Goal: Task Accomplishment & Management: Manage account settings

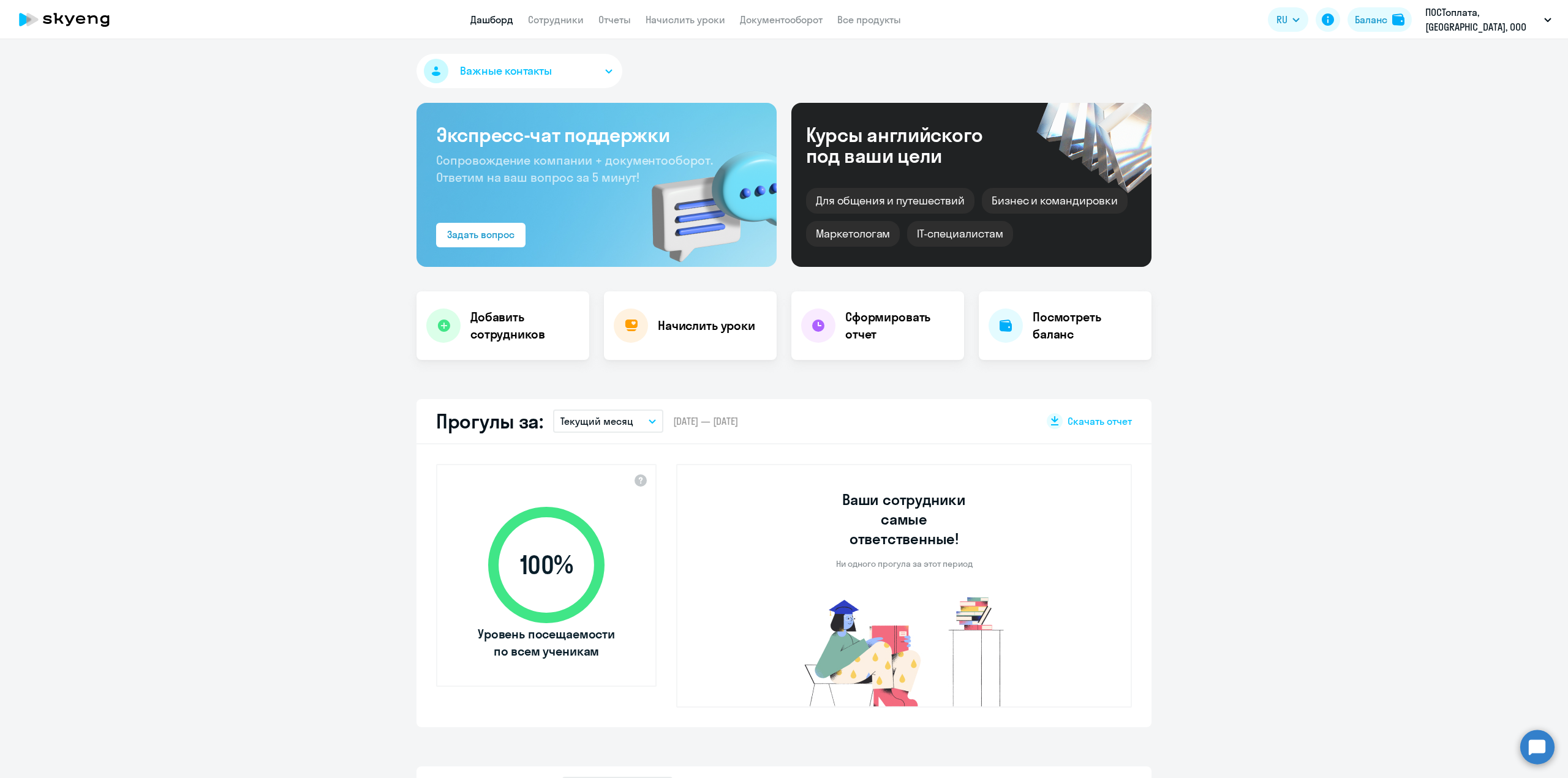
select select "30"
click at [549, 20] on link "Сотрудники" at bounding box center [555, 19] width 56 height 12
select select "30"
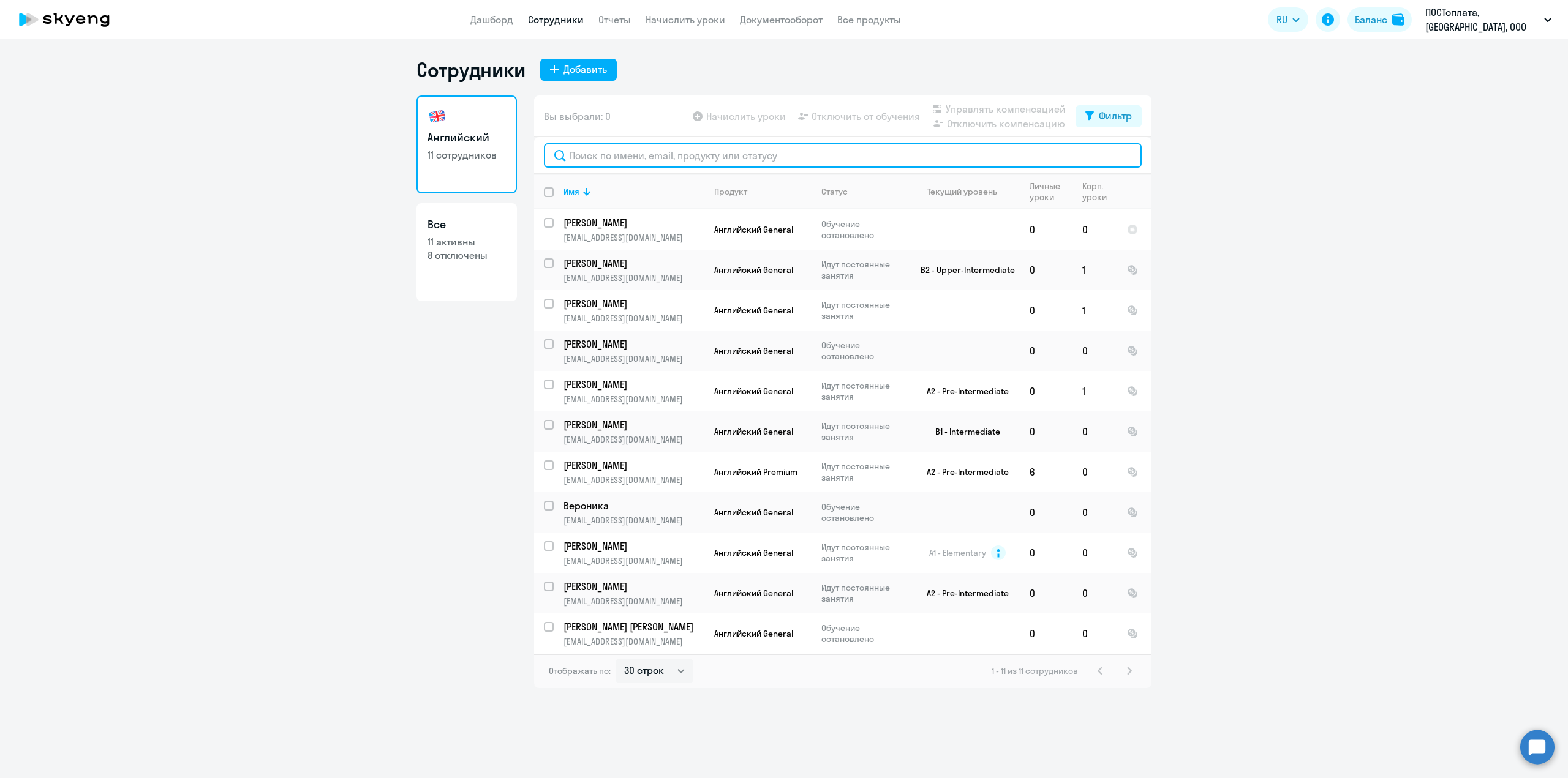
click at [705, 149] on input "text" at bounding box center [842, 155] width 598 height 25
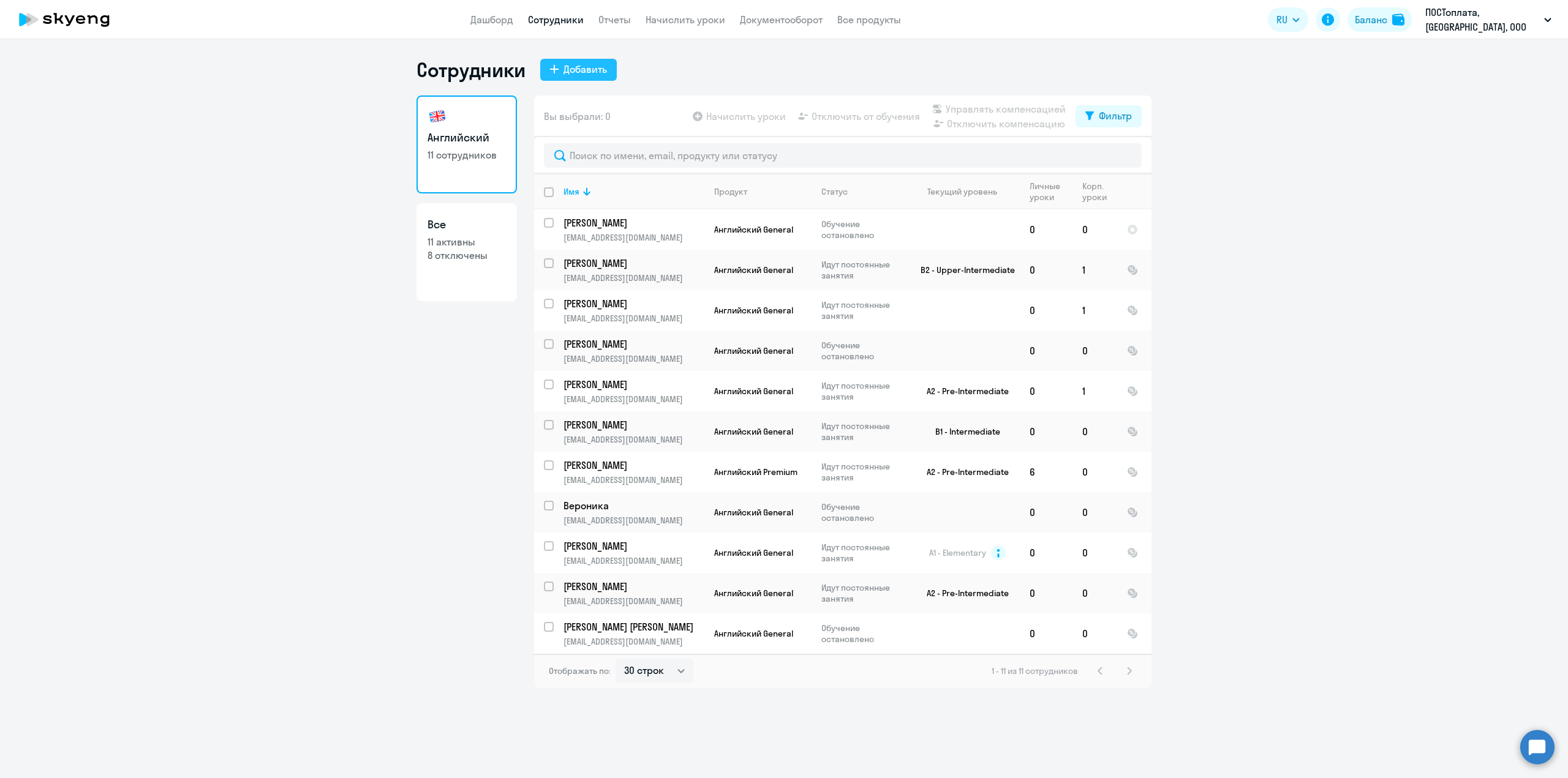
click at [587, 72] on div "Добавить" at bounding box center [586, 69] width 44 height 15
select select "english_adult_not_native_speaker"
select select "3"
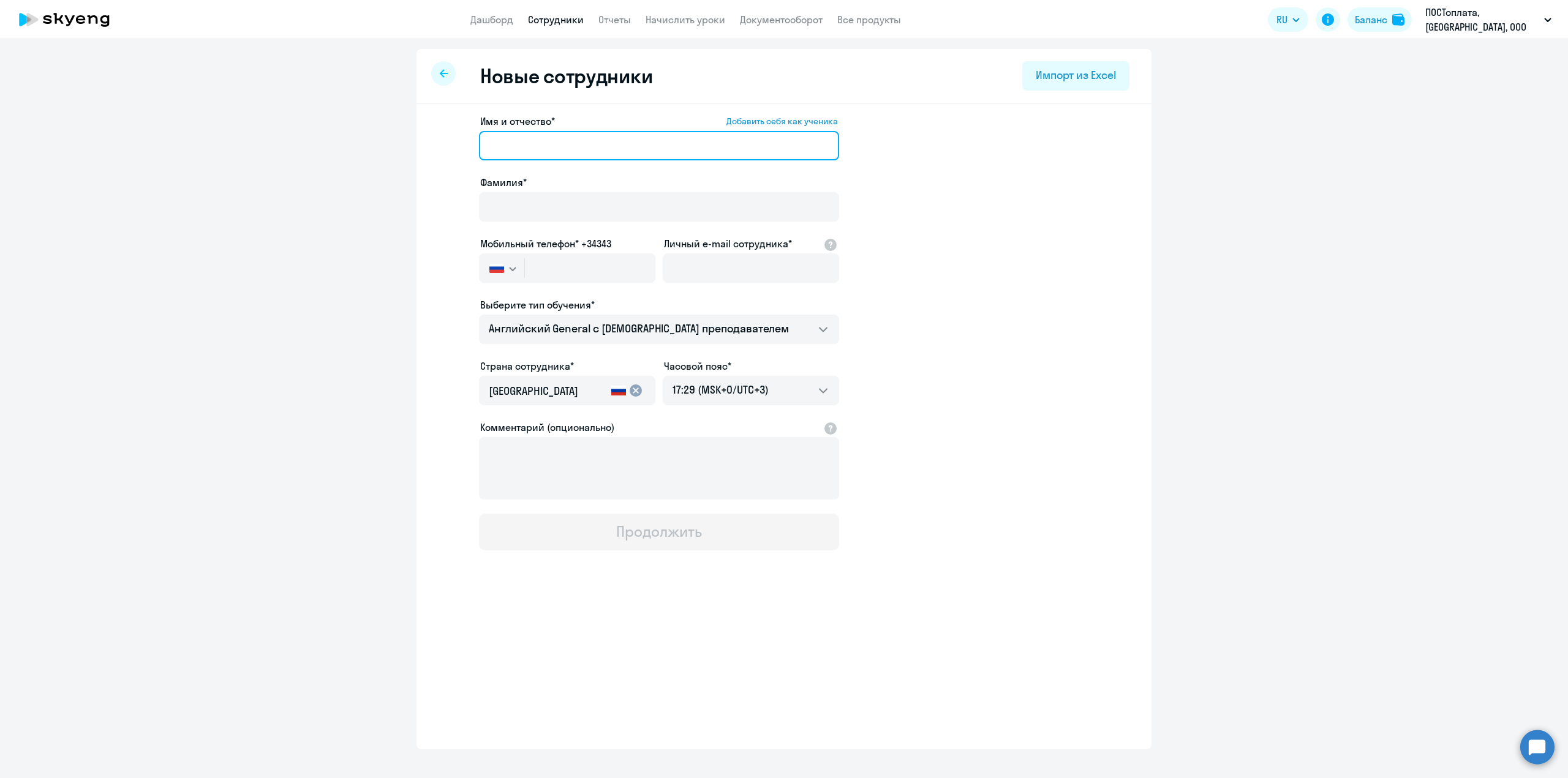
click at [602, 150] on input "Имя и отчество* Добавить себя как ученика" at bounding box center [659, 146] width 360 height 30
type input "Ш"
type input "[PERSON_NAME]"
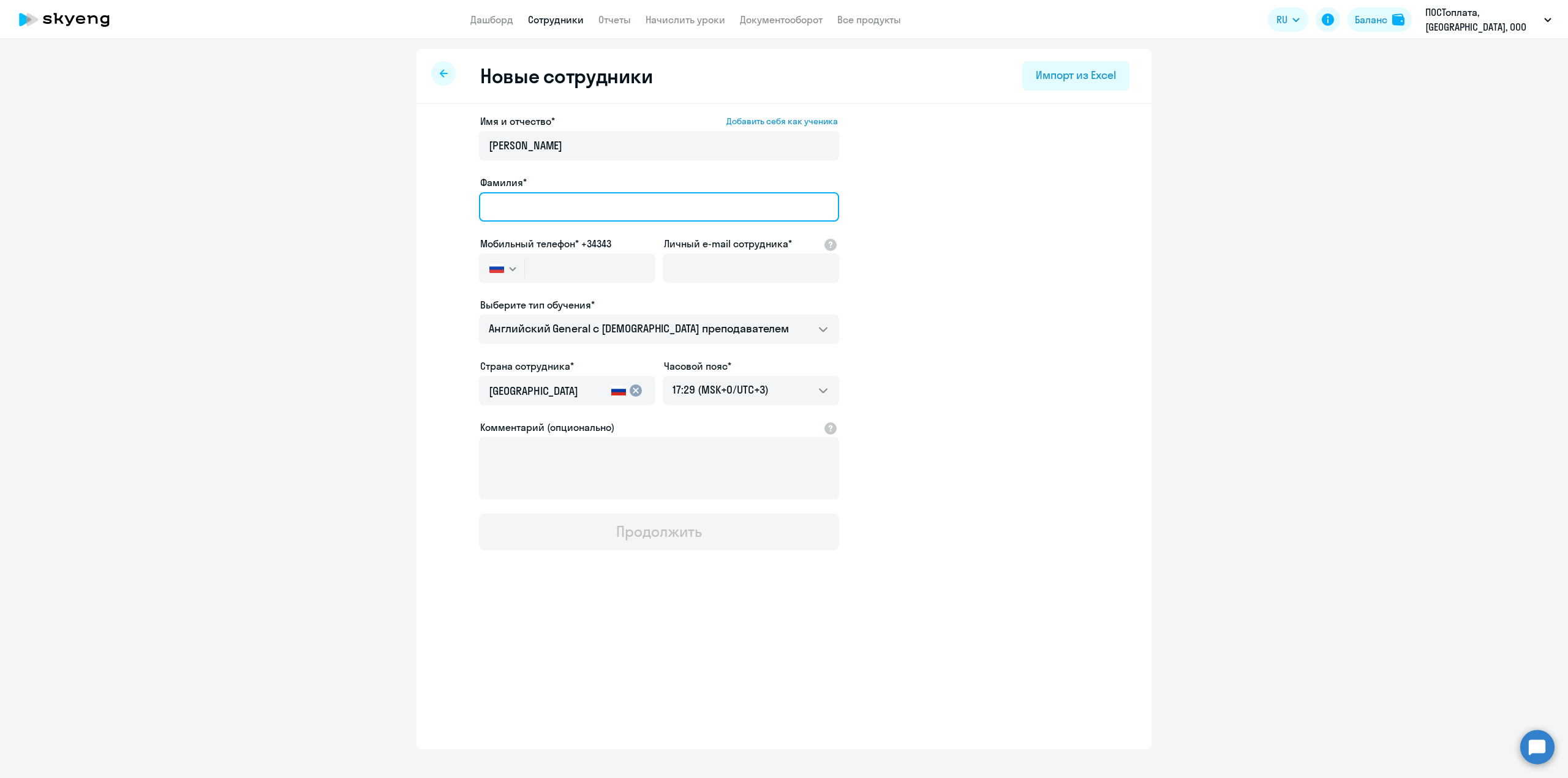
click at [526, 209] on input "Фамилия*" at bounding box center [659, 207] width 360 height 30
type input "[PERSON_NAME]"
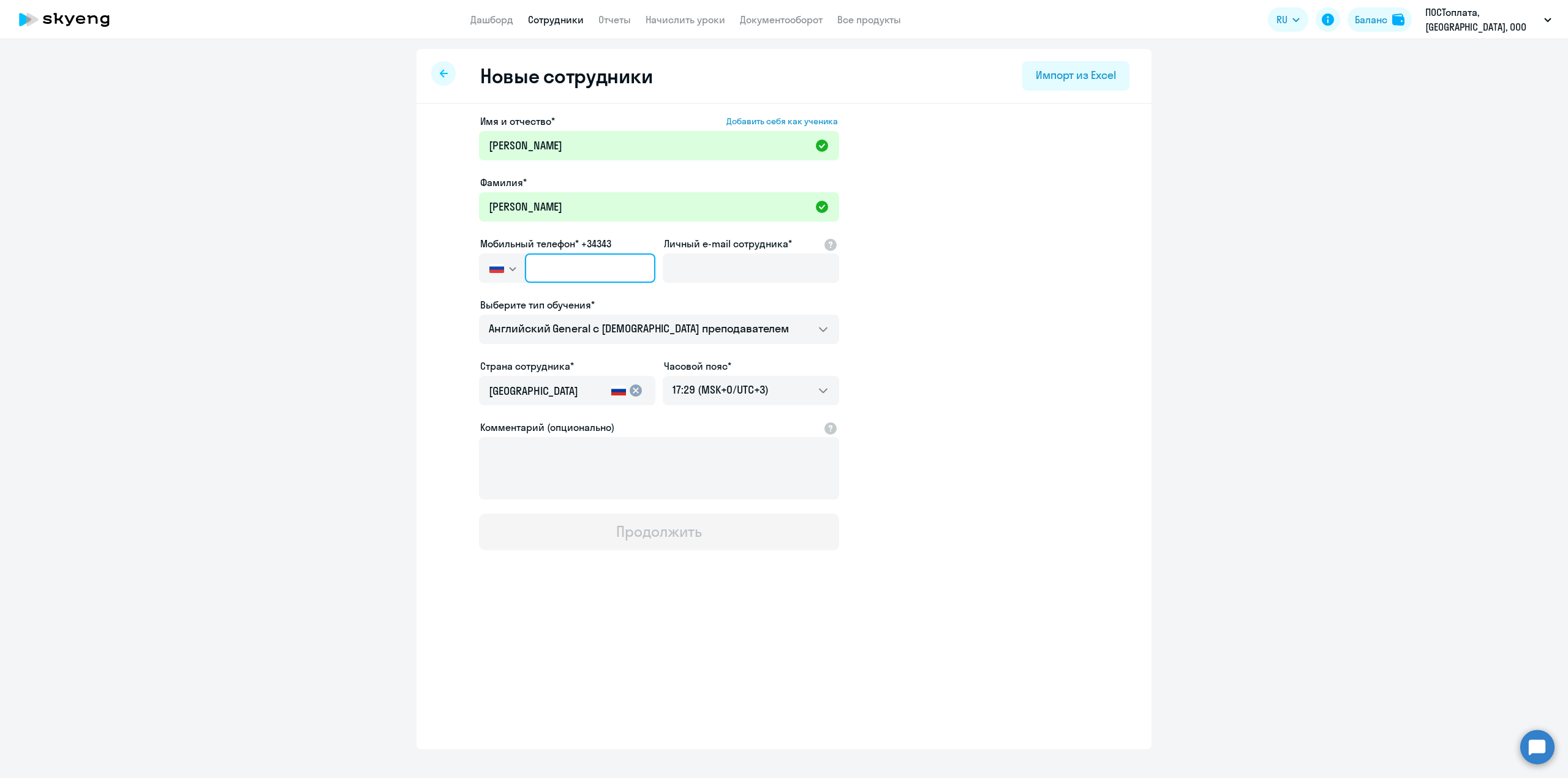
click at [586, 268] on input "text" at bounding box center [590, 268] width 130 height 30
type input "[PHONE_NUMBER]"
click at [784, 264] on input "Личный e-mail сотрудника*" at bounding box center [750, 268] width 177 height 30
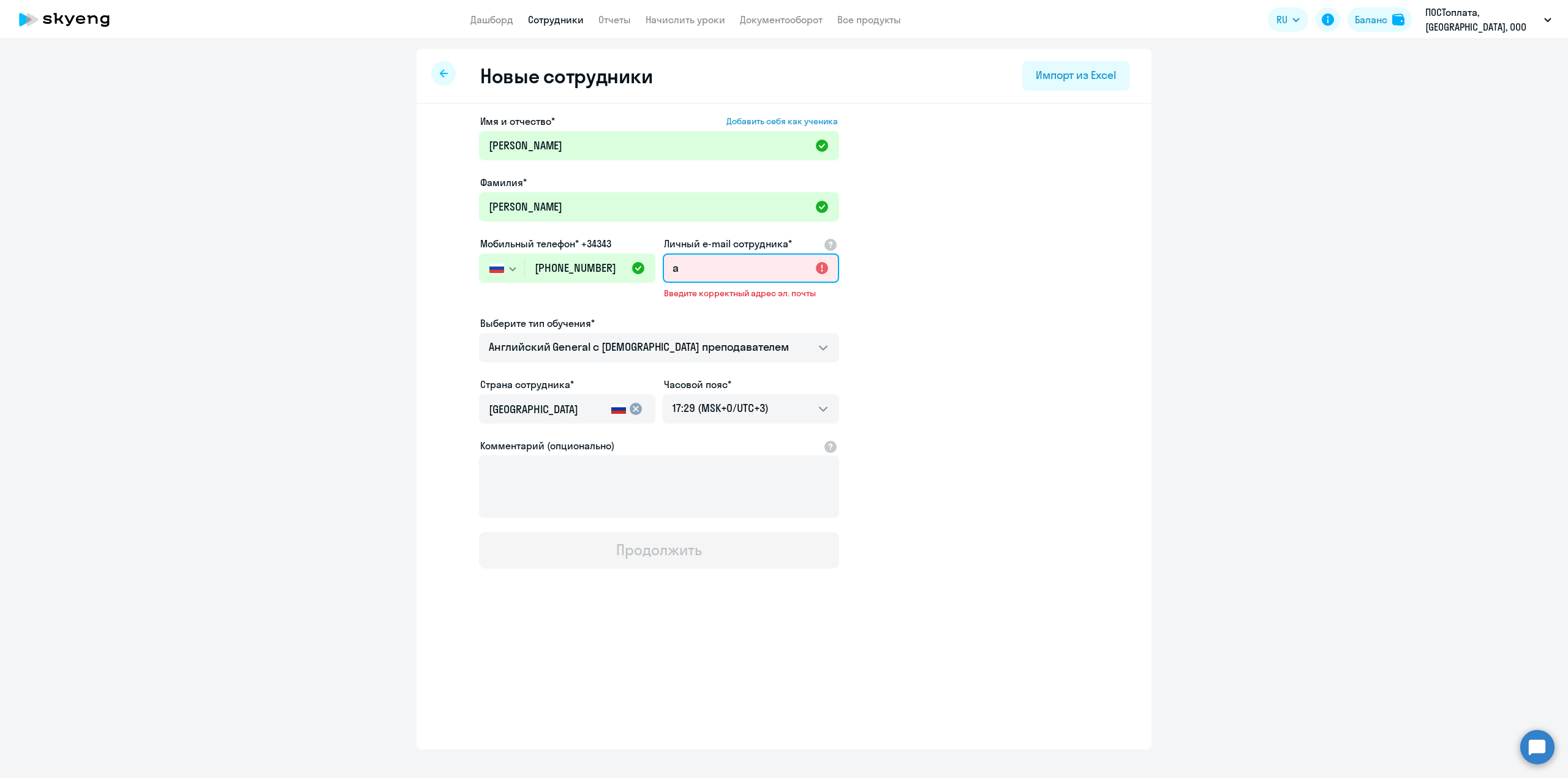
drag, startPoint x: 713, startPoint y: 271, endPoint x: 581, endPoint y: 274, distance: 132.0
click at [581, 274] on div "Имя и отчество* Добавить себя как ученика [PERSON_NAME]* Шатская Мобильный теле…" at bounding box center [659, 341] width 360 height 455
paste input "[EMAIL_ADDRESS][DOMAIN_NAME]"
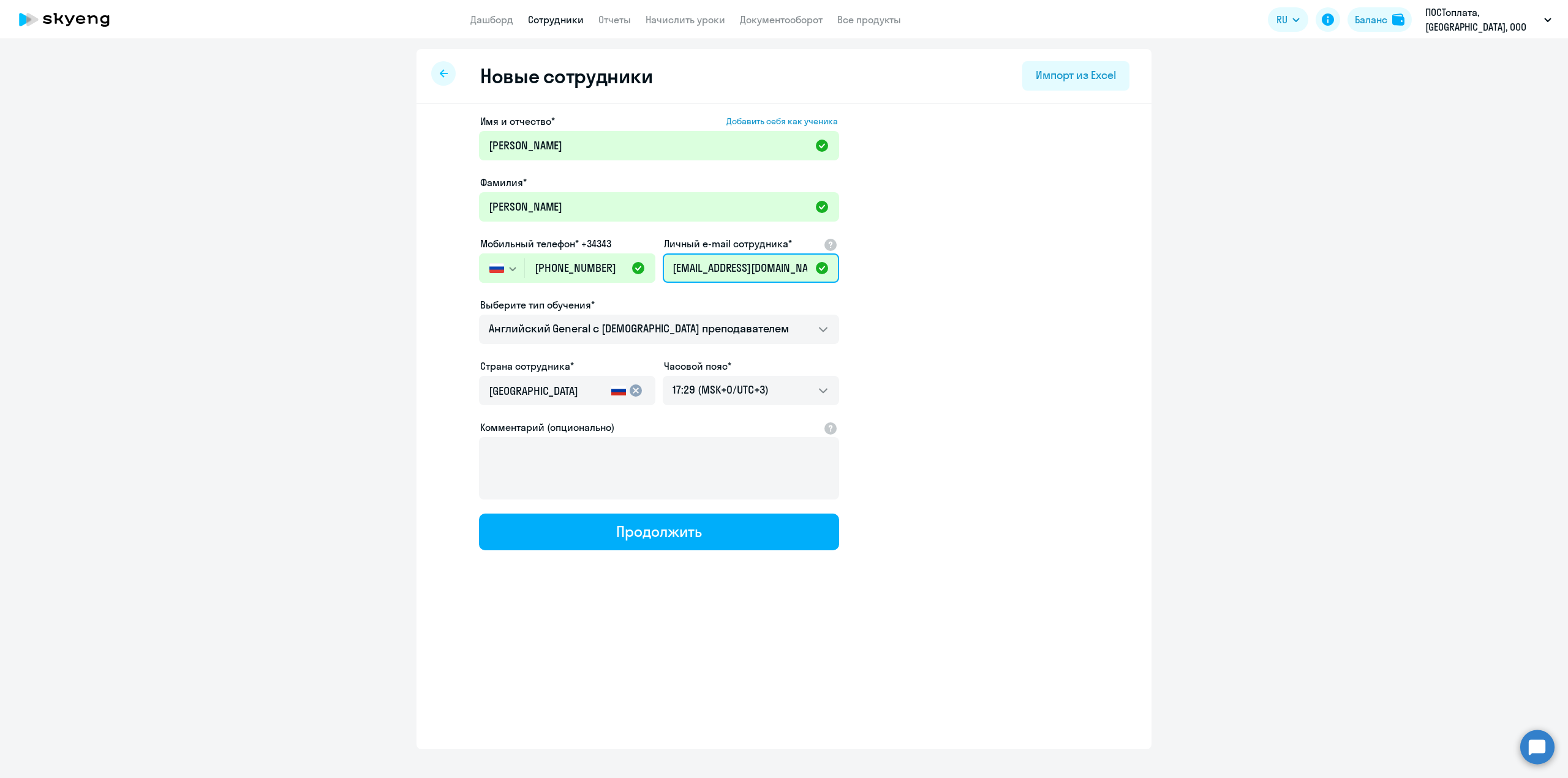
type input "[EMAIL_ADDRESS][DOMAIN_NAME]"
click at [961, 285] on app-new-student-form "Имя и отчество* Добавить себя как ученика [PERSON_NAME]* Шатская Мобильный теле…" at bounding box center [784, 332] width 695 height 436
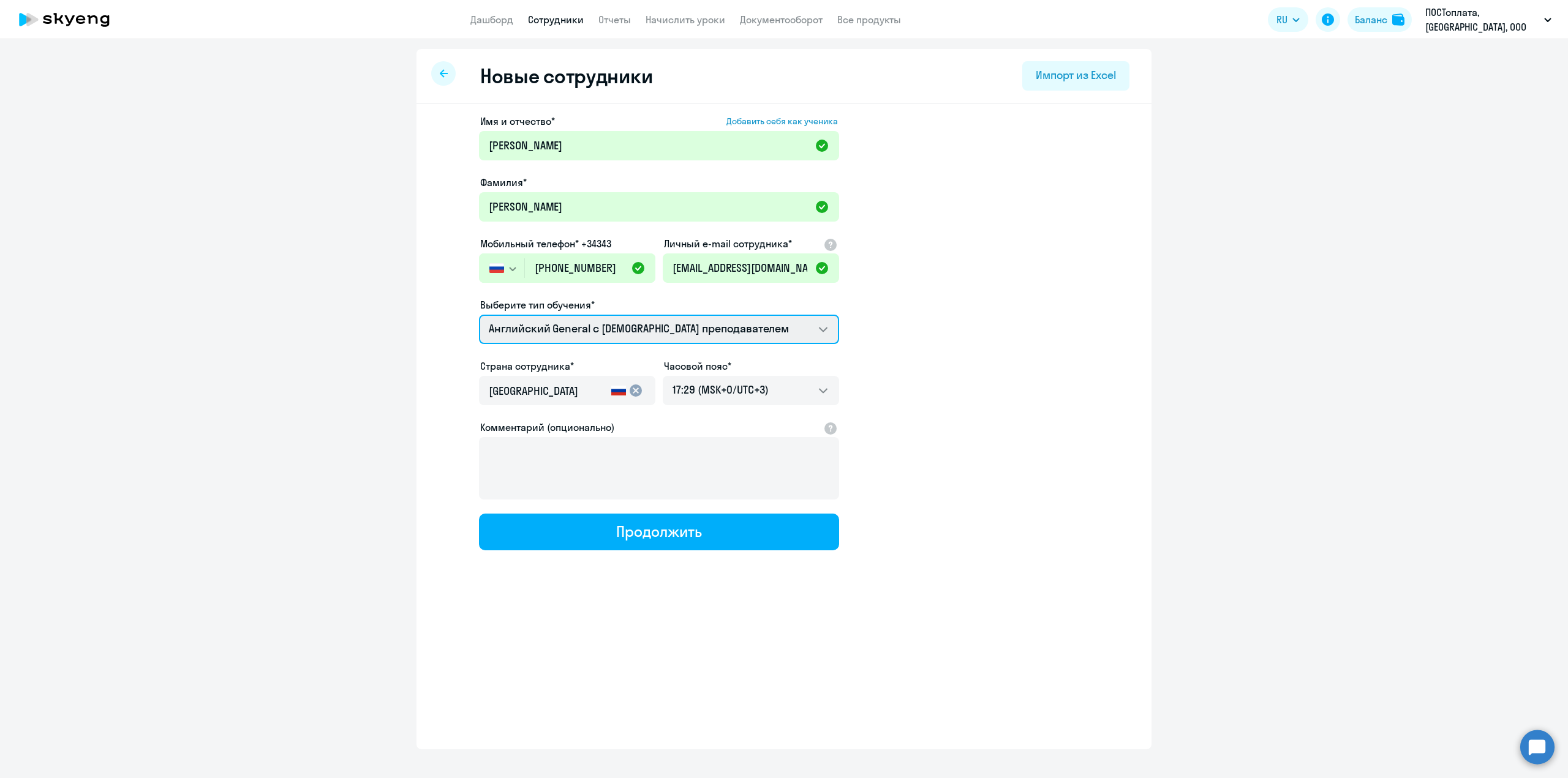
click at [598, 332] on select "Премиум английский с русскоговорящим преподавателем Английский General с [DEMOG…" at bounding box center [659, 329] width 360 height 30
click at [969, 345] on app-new-student-form "Имя и отчество* Добавить себя как ученика [PERSON_NAME]* Шатская Мобильный теле…" at bounding box center [784, 332] width 695 height 436
click at [620, 332] on select "Премиум английский с русскоговорящим преподавателем Английский General с [DEMOG…" at bounding box center [659, 329] width 360 height 30
click at [982, 341] on app-new-student-form "Имя и отчество* Добавить себя как ученика [PERSON_NAME]* Шатская Мобильный теле…" at bounding box center [784, 332] width 695 height 436
click at [439, 78] on div at bounding box center [443, 73] width 25 height 25
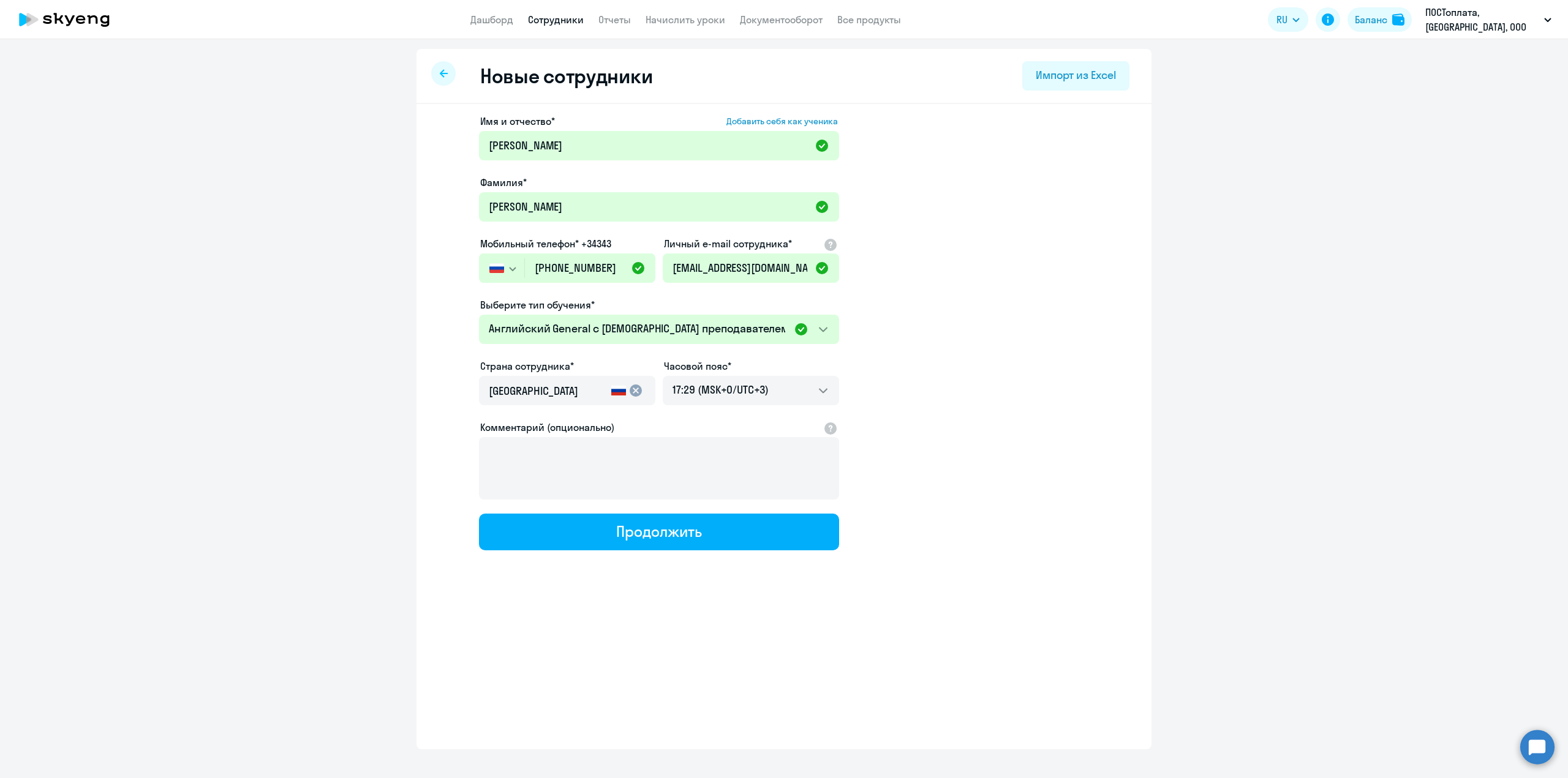
select select "30"
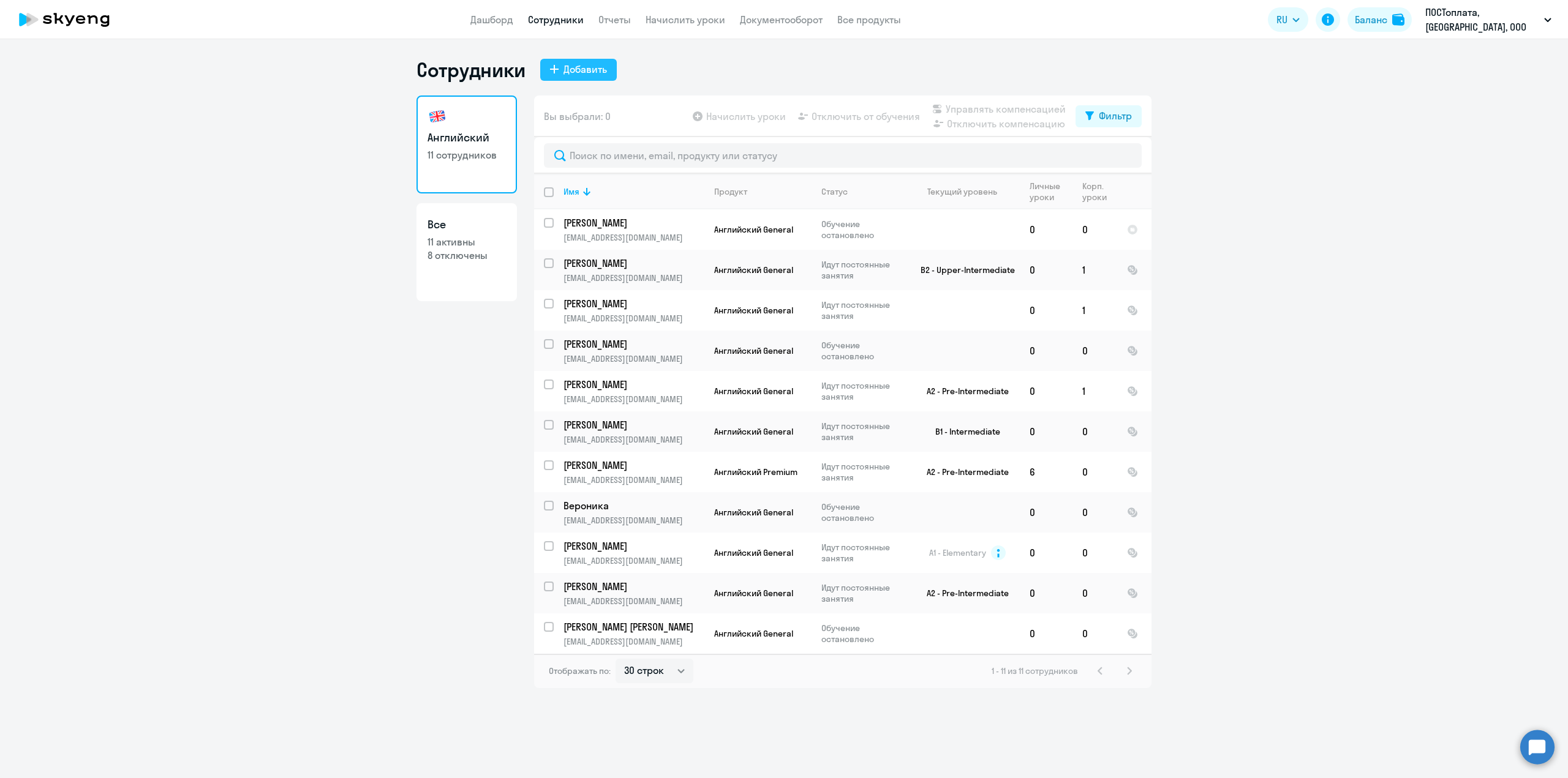
click at [586, 70] on div "Добавить" at bounding box center [586, 69] width 44 height 15
select select "english_adult_not_native_speaker"
select select "3"
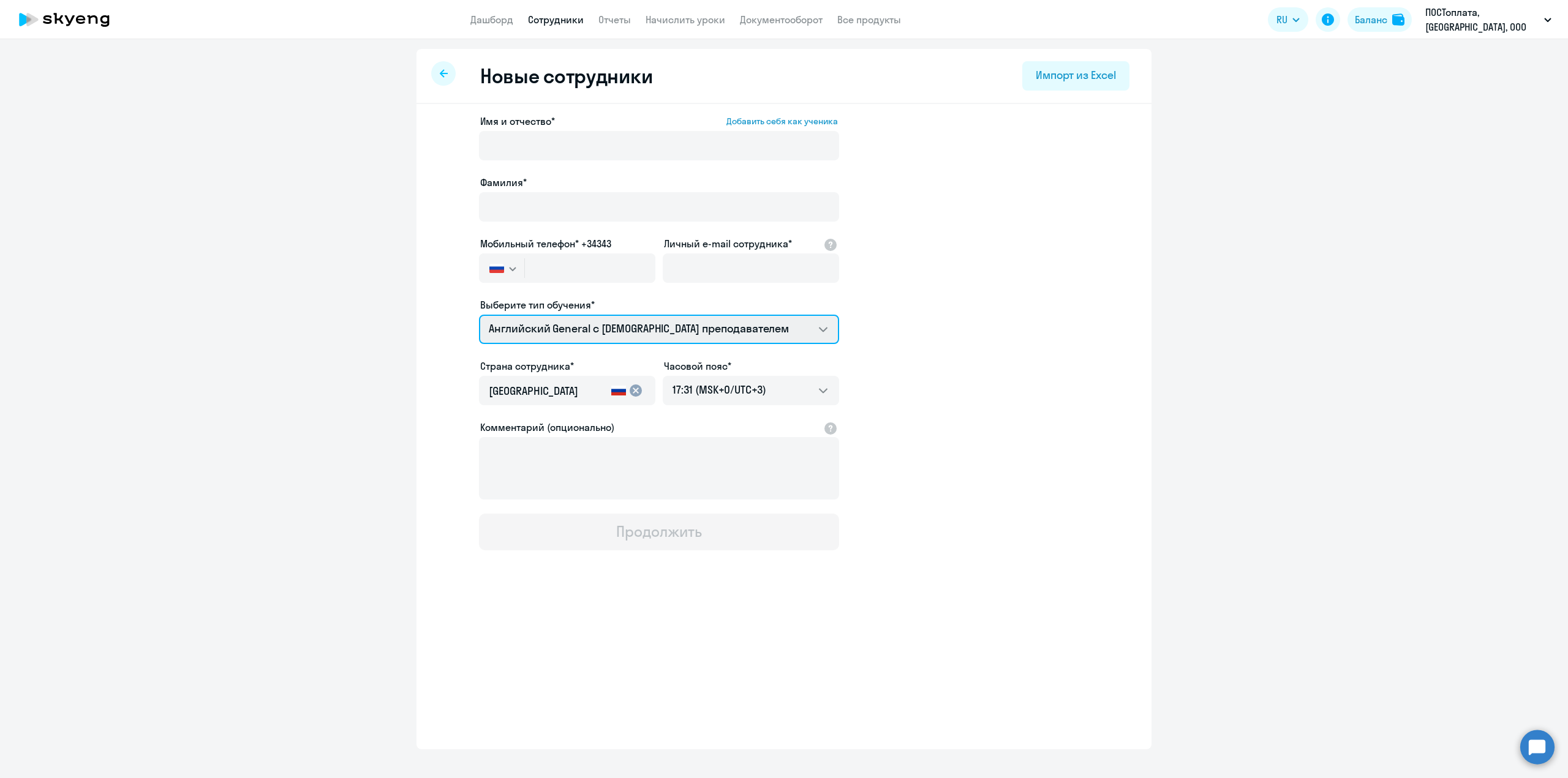
click at [593, 337] on select "Премиум английский с русскоговорящим преподавателем Английский General с [DEMOG…" at bounding box center [659, 329] width 360 height 30
click at [821, 327] on select "Премиум английский с русскоговорящим преподавателем Английский General с [DEMOG…" at bounding box center [659, 329] width 360 height 30
select select "english_adult_not_native_speaker_premium"
click at [479, 314] on select "Премиум английский с русскоговорящим преподавателем Английский General с [DEMOG…" at bounding box center [659, 329] width 360 height 30
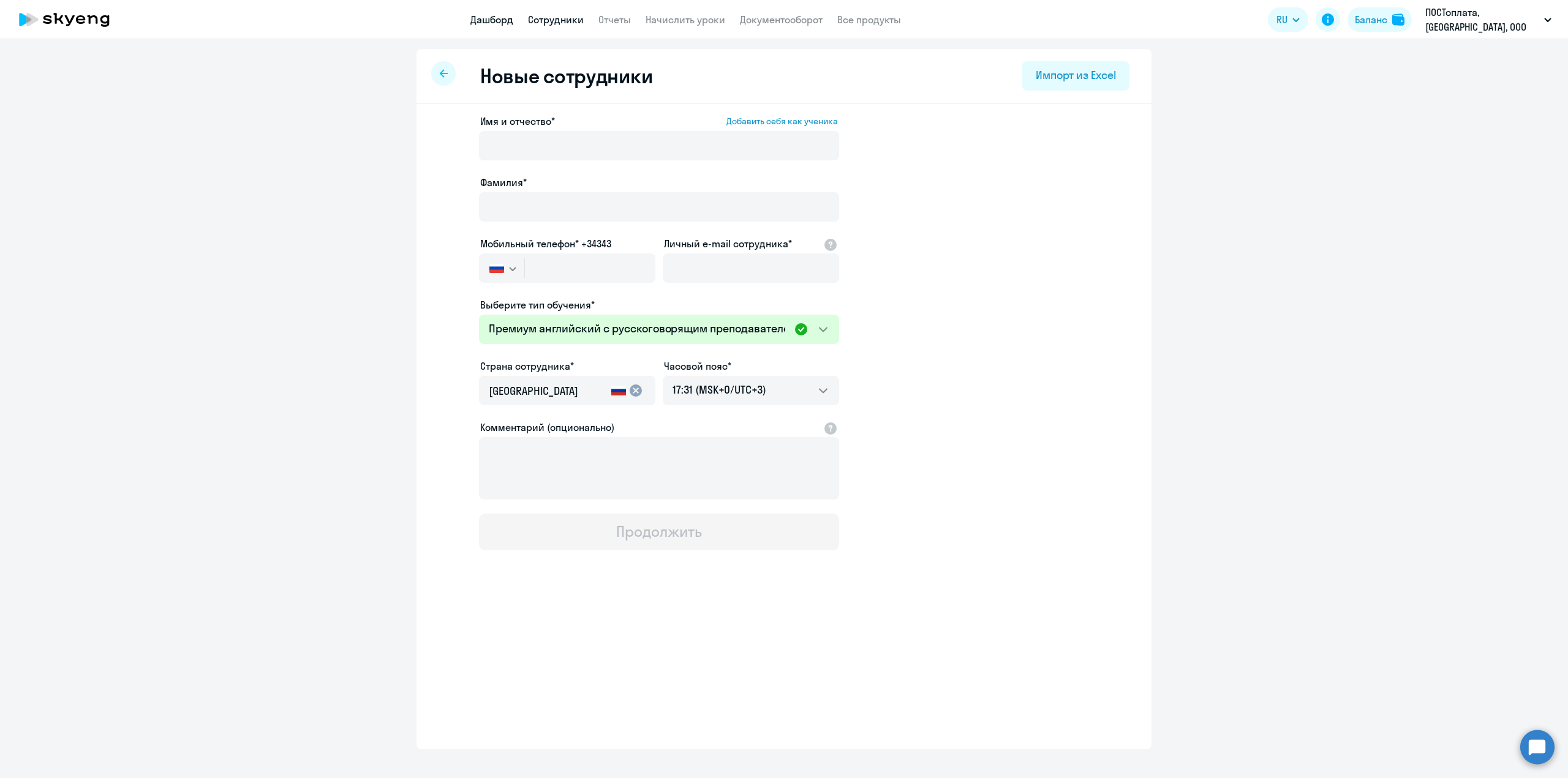
click at [498, 17] on link "Дашборд" at bounding box center [491, 19] width 43 height 12
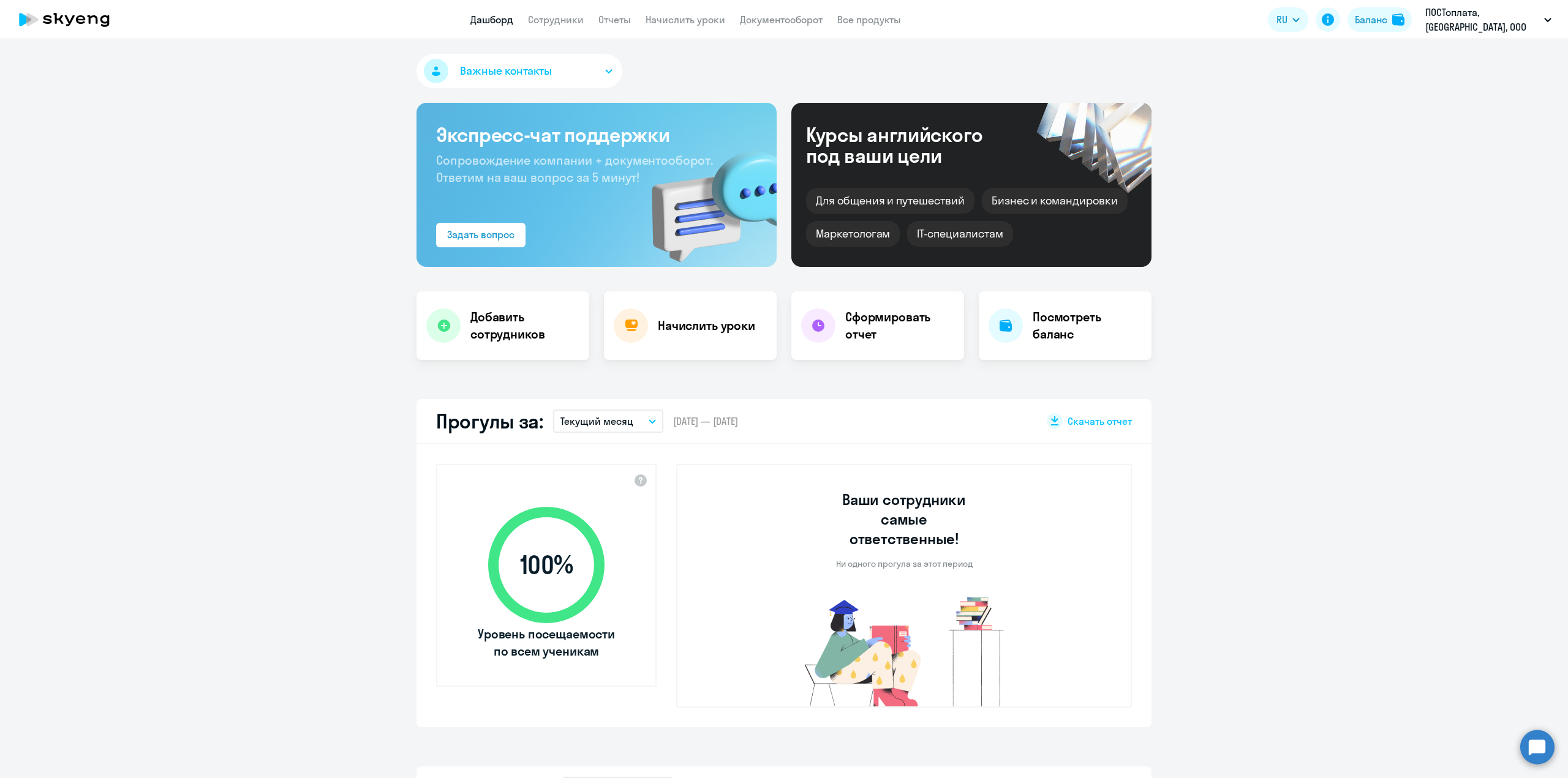
select select "30"
click at [866, 16] on link "Все продукты" at bounding box center [868, 19] width 63 height 12
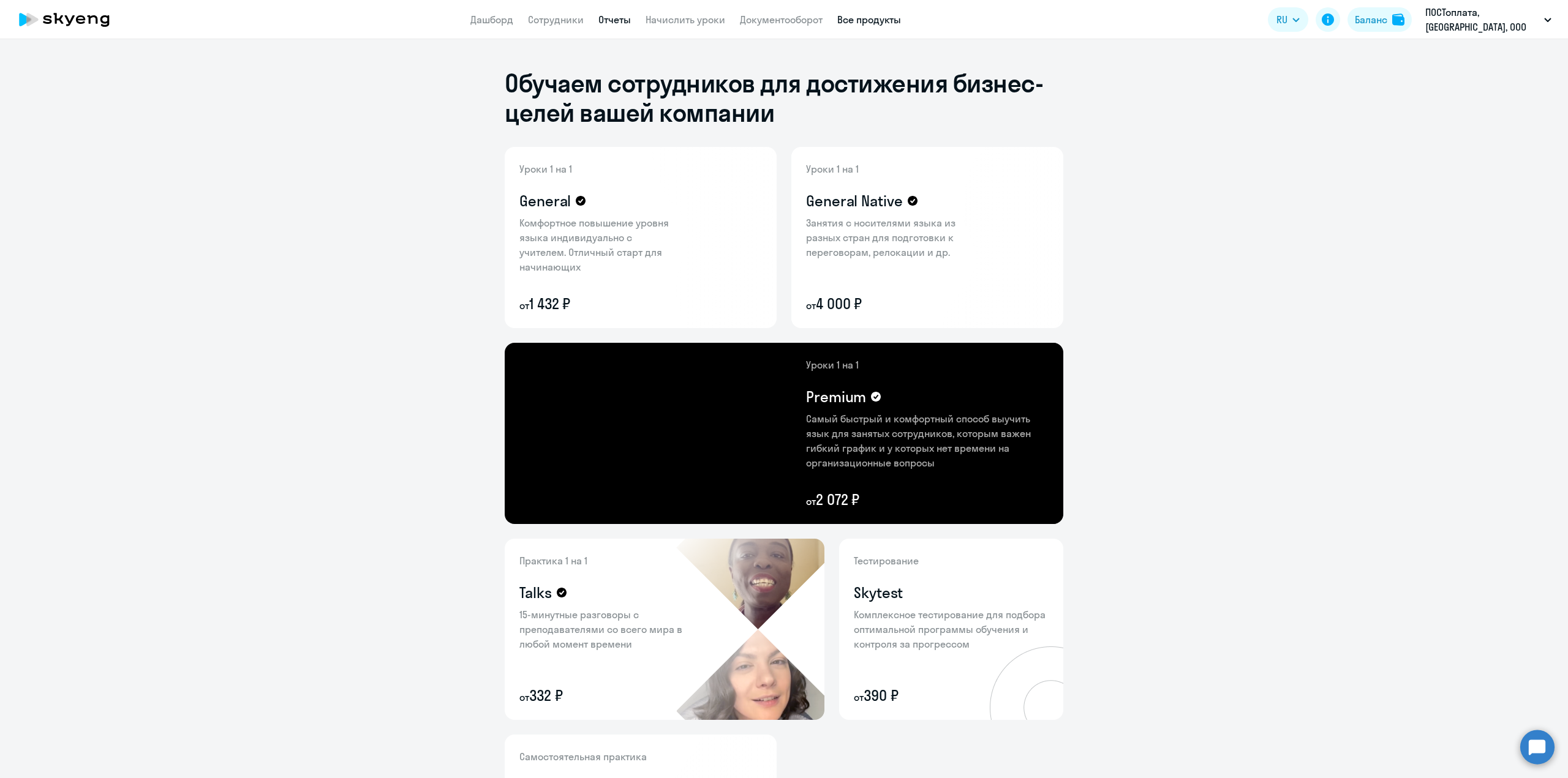
drag, startPoint x: 614, startPoint y: 20, endPoint x: 626, endPoint y: 18, distance: 12.2
click at [614, 20] on link "Отчеты" at bounding box center [614, 19] width 32 height 12
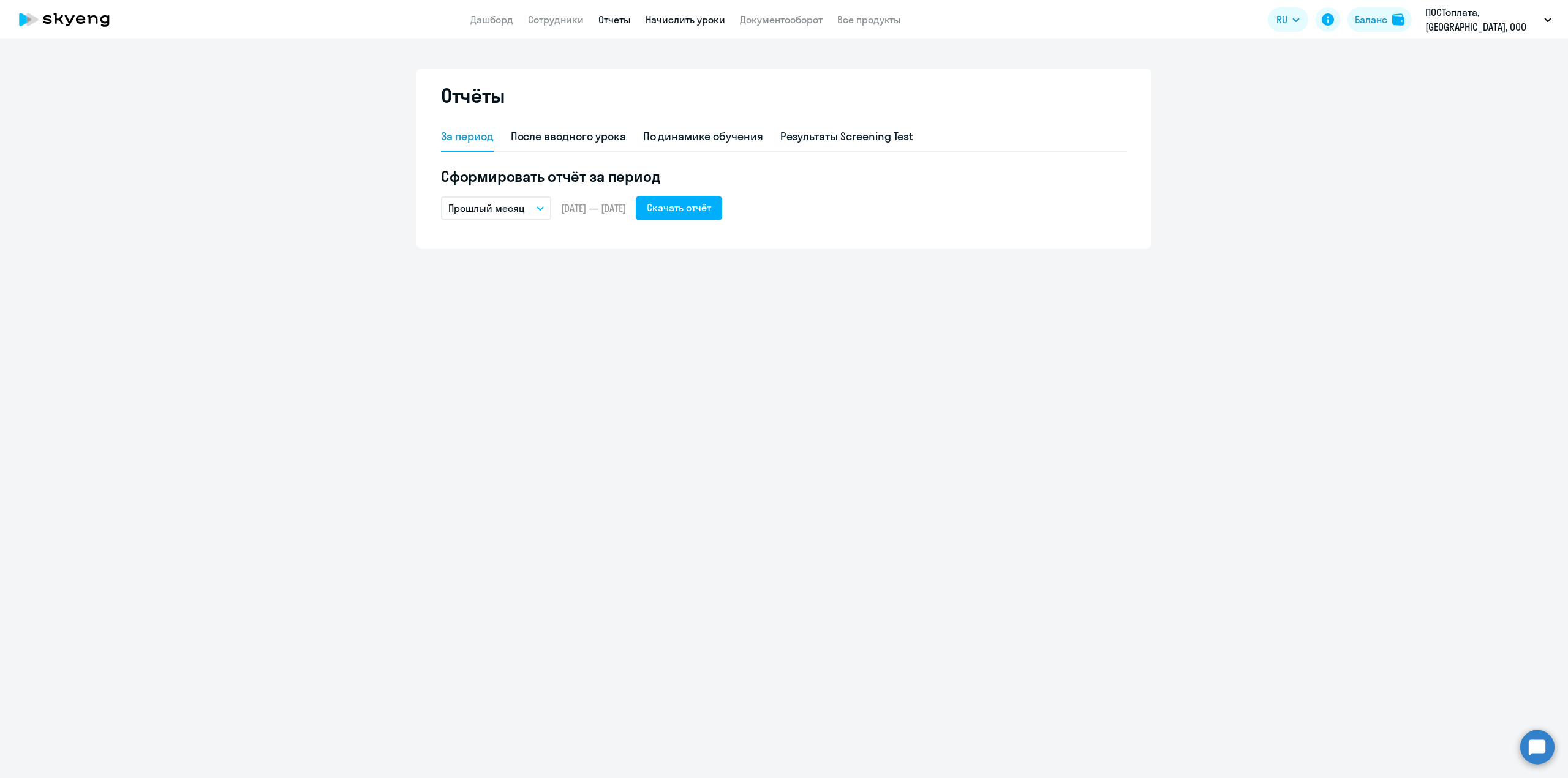
click at [683, 20] on link "Начислить уроки" at bounding box center [685, 19] width 80 height 12
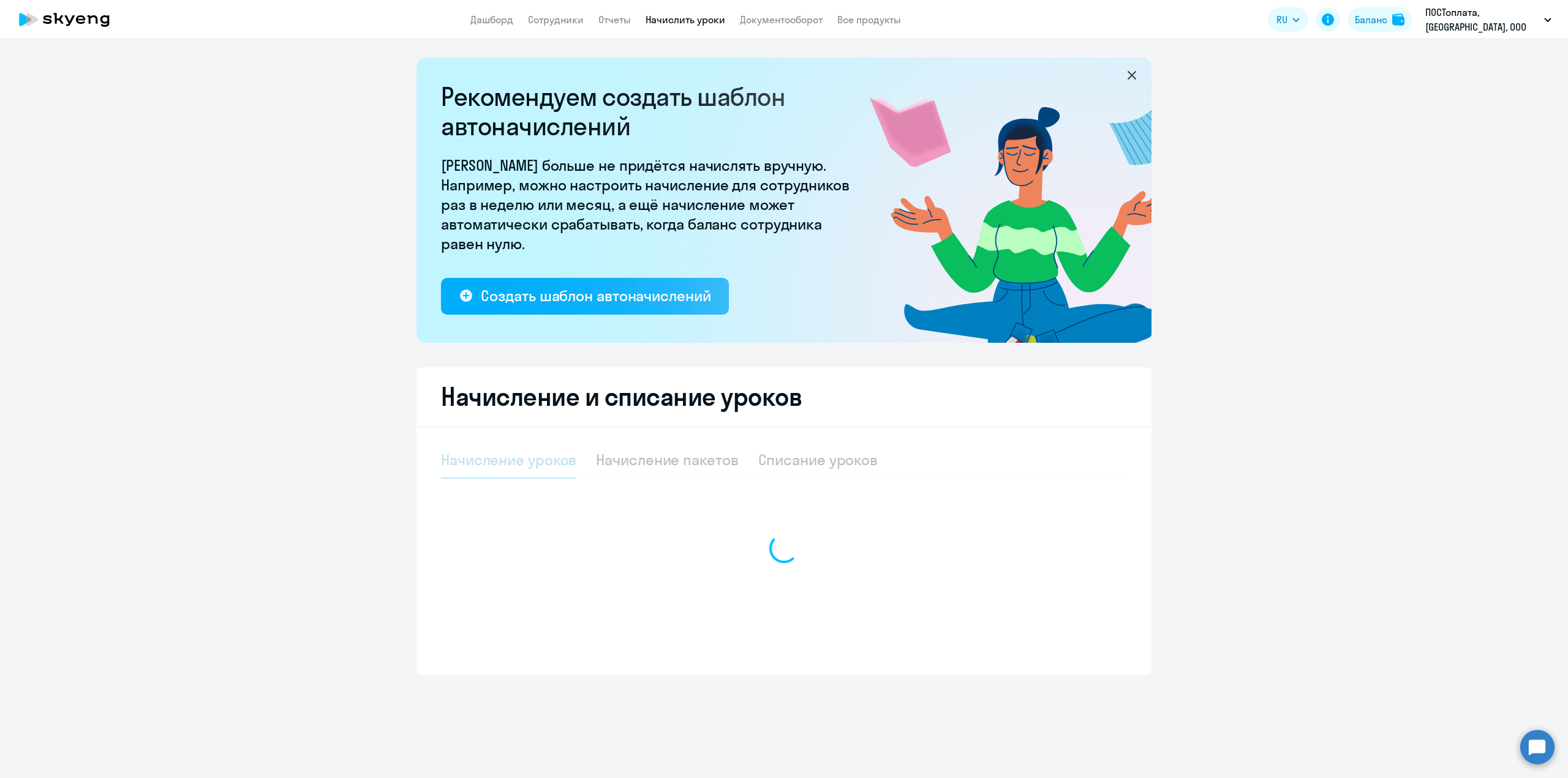
select select "10"
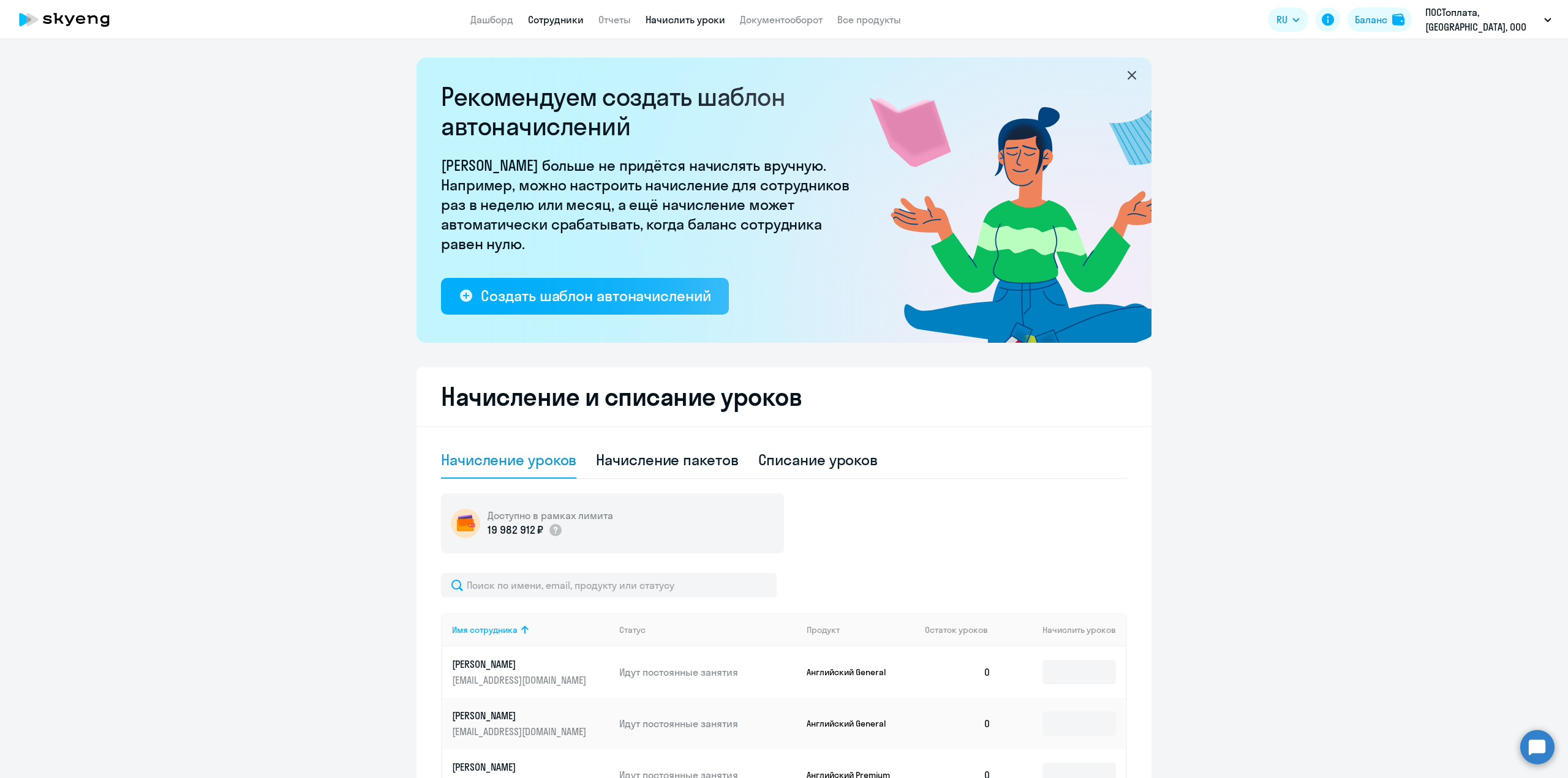
click at [543, 16] on link "Сотрудники" at bounding box center [555, 19] width 56 height 12
select select "30"
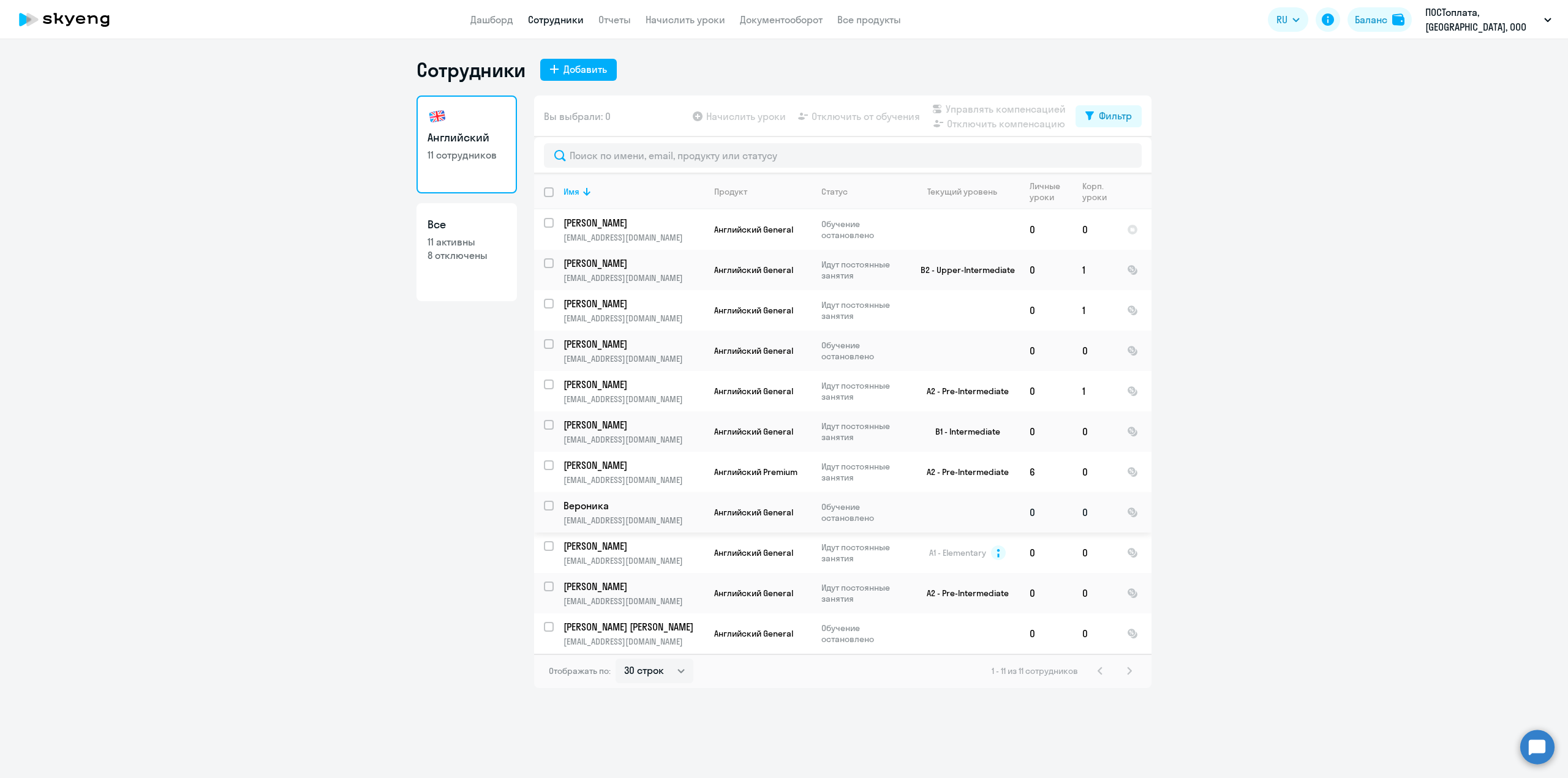
click at [544, 503] on input "select row 37799088" at bounding box center [556, 513] width 25 height 25
checkbox input "true"
click at [548, 220] on input "select row 16646391" at bounding box center [556, 230] width 25 height 25
checkbox input "true"
click at [554, 632] on td "[PERSON_NAME] [PERSON_NAME] [PERSON_NAME][EMAIL_ADDRESS][DOMAIN_NAME]" at bounding box center [629, 633] width 151 height 40
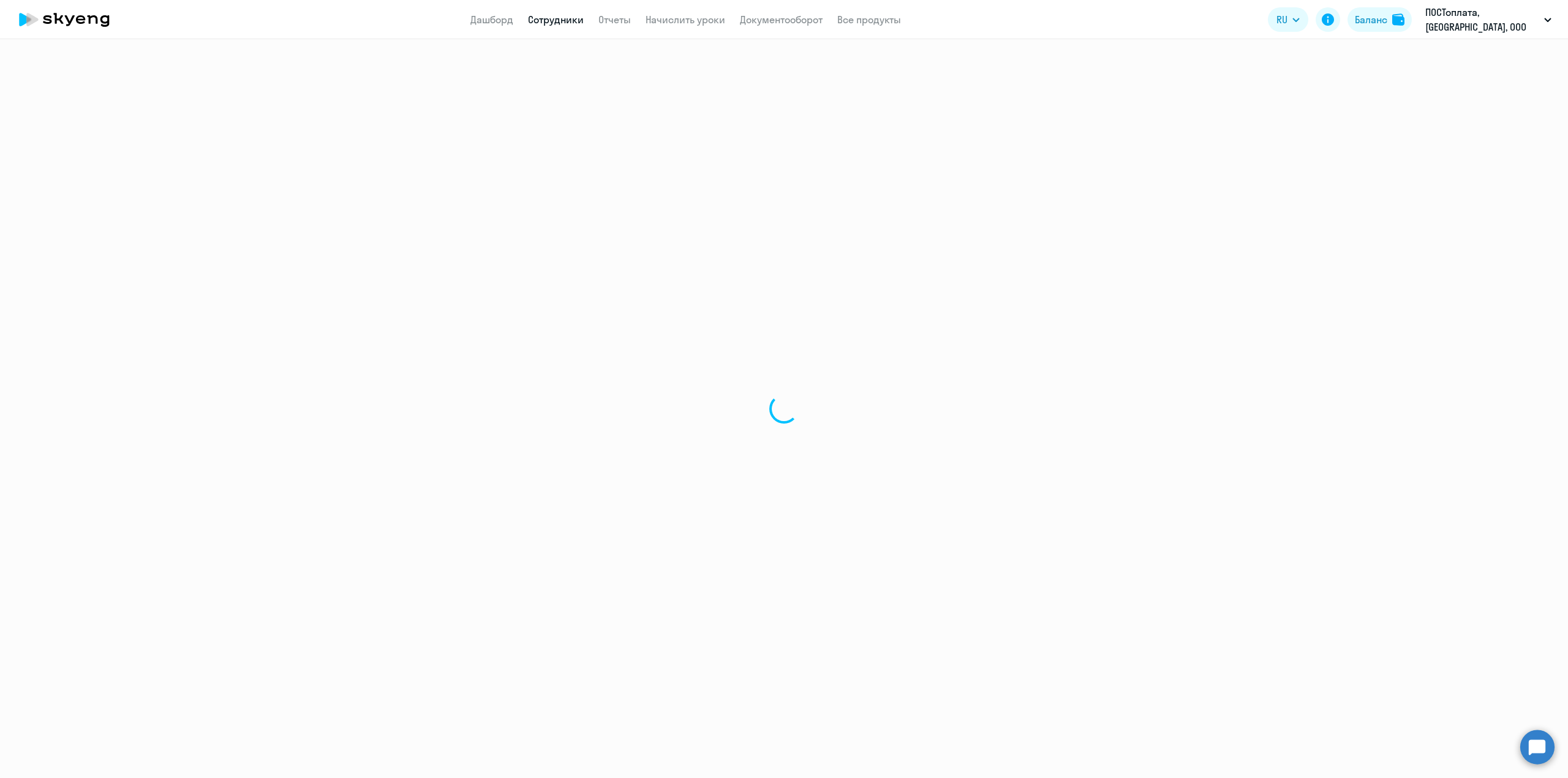
select select "english"
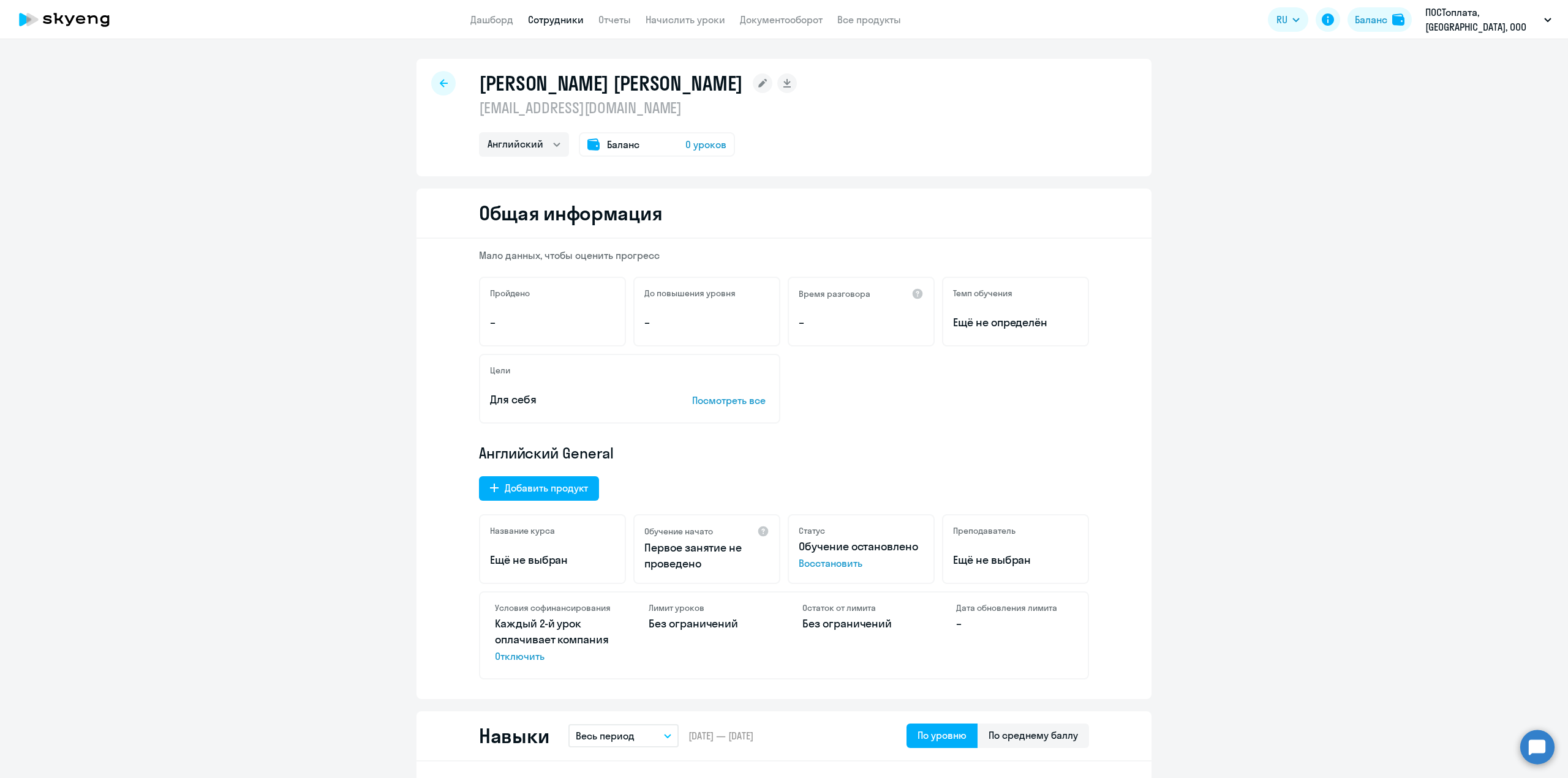
select select "30"
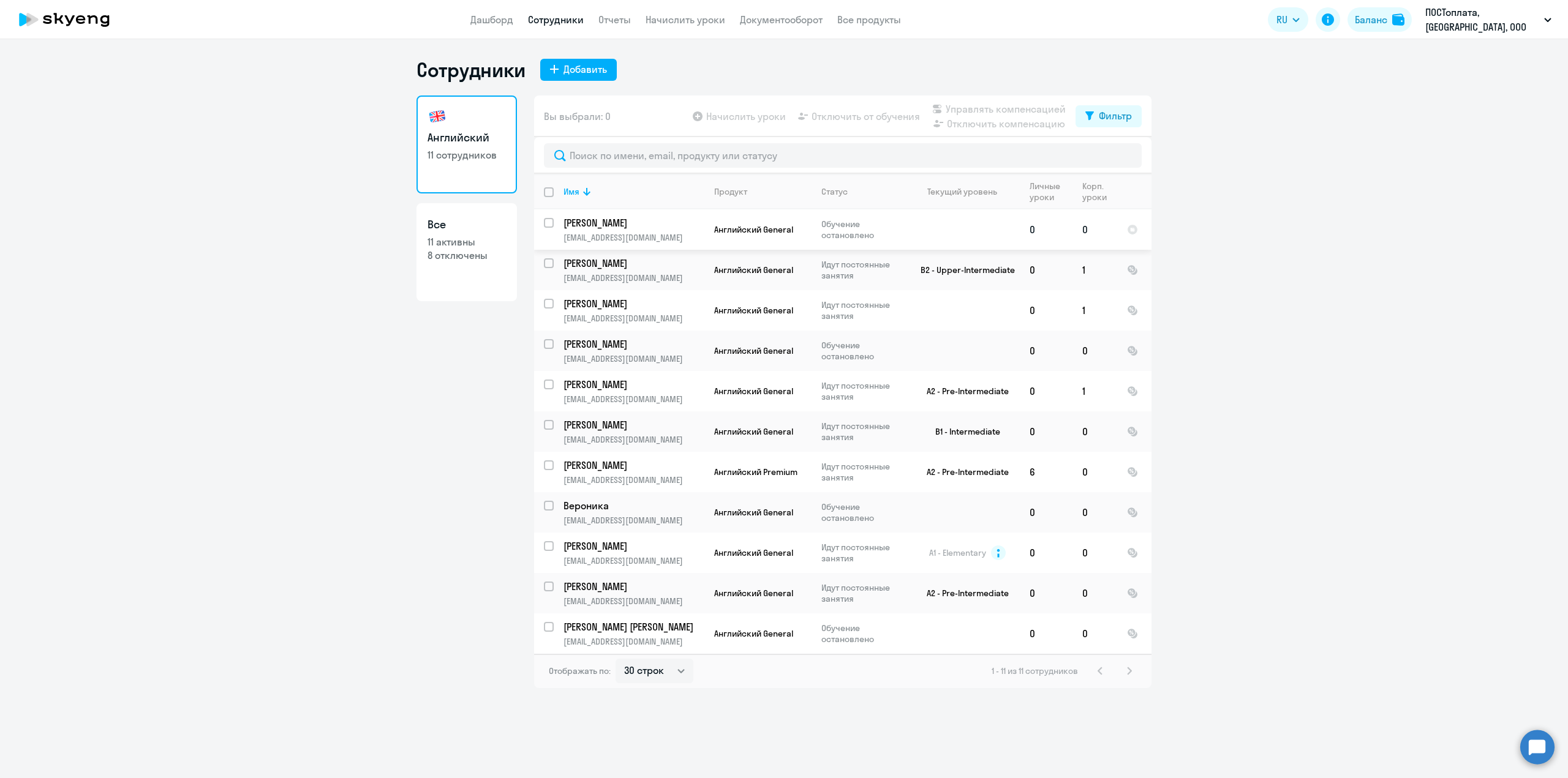
click at [550, 215] on div at bounding box center [550, 223] width 30 height 30
checkbox input "true"
click at [551, 632] on input "select row 16523358" at bounding box center [556, 634] width 25 height 25
checkbox input "true"
click at [974, 125] on span "Отключить компенсацию" at bounding box center [1006, 123] width 118 height 15
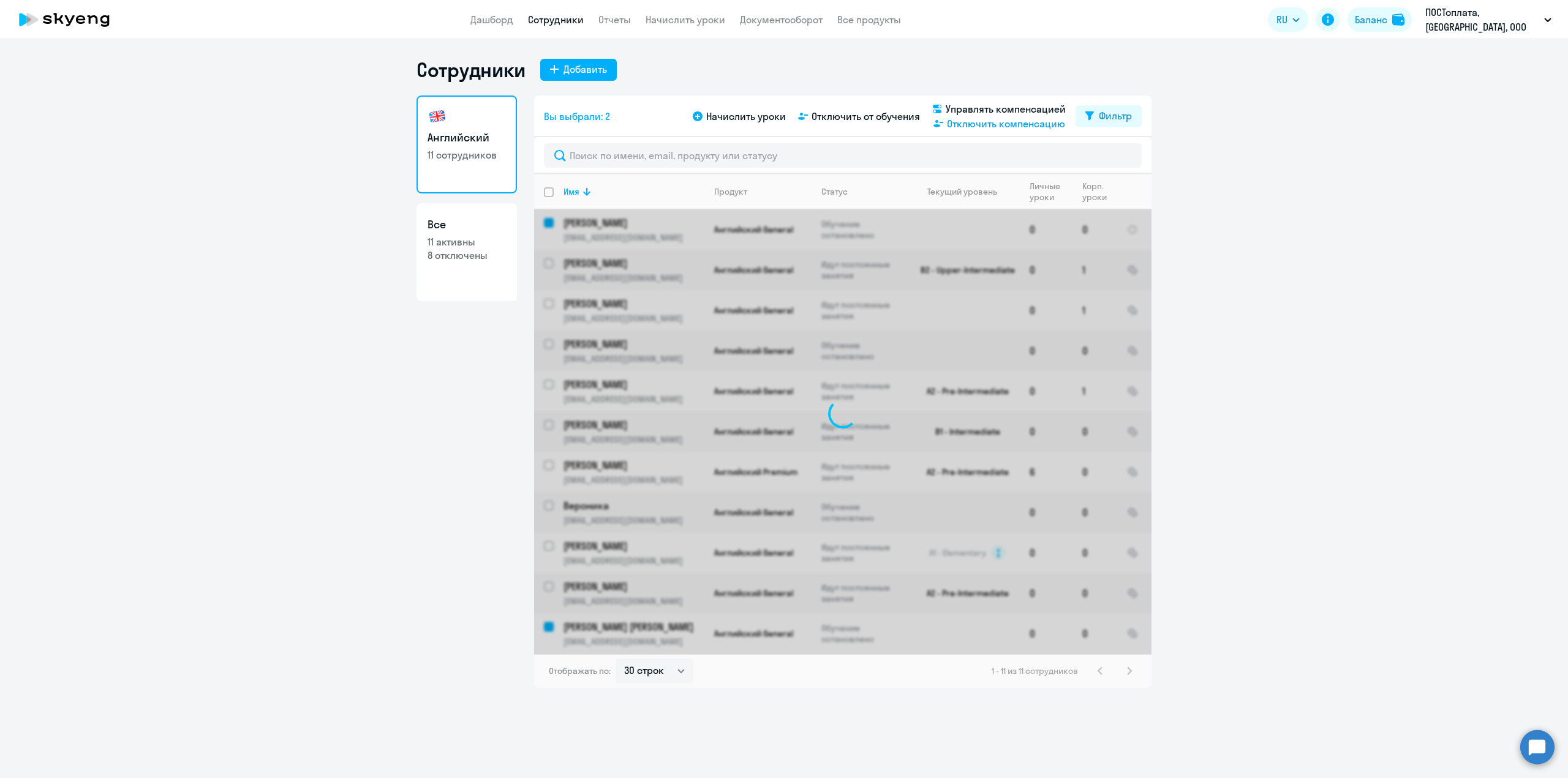
checkbox input "false"
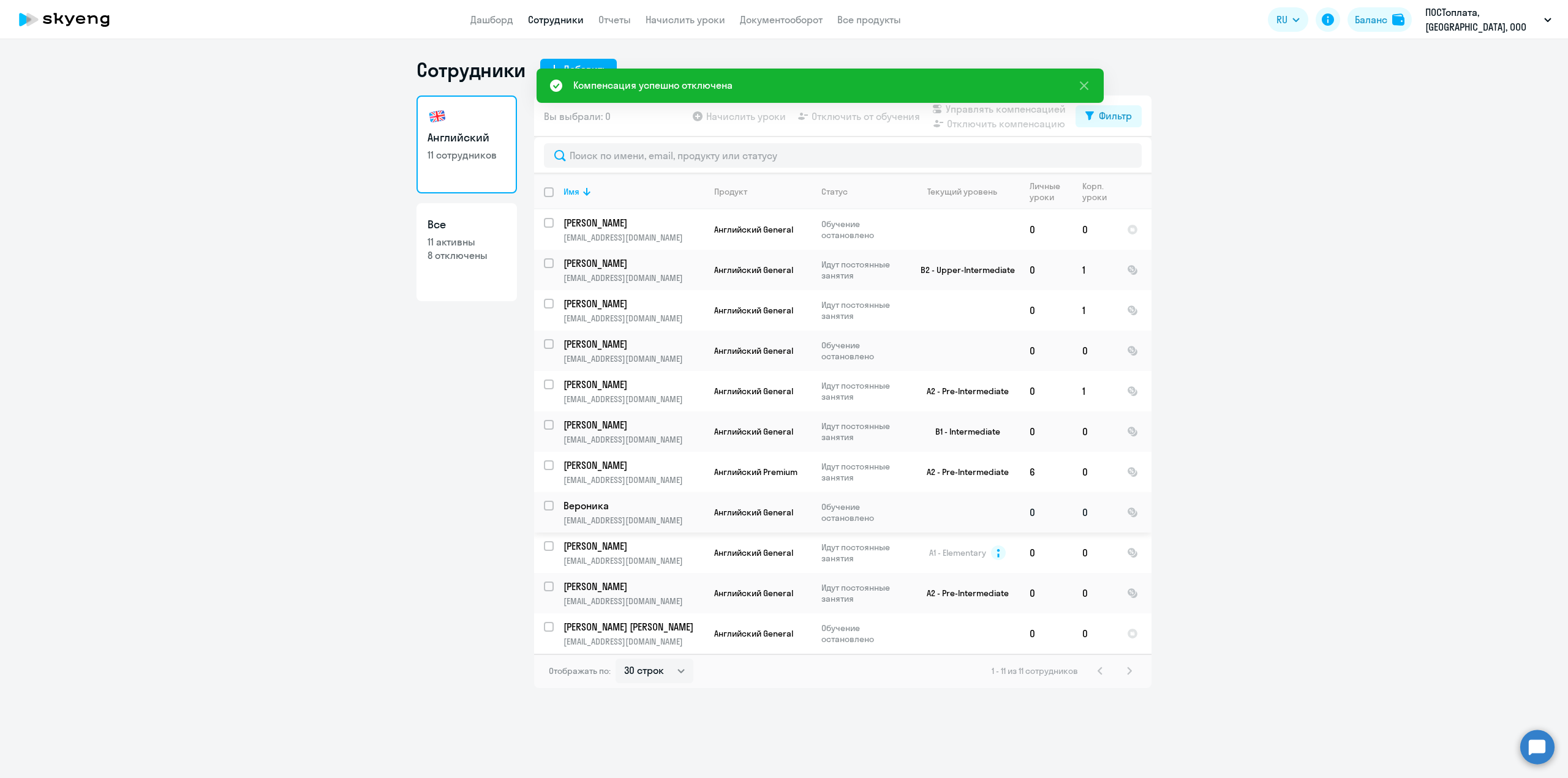
click at [543, 505] on div at bounding box center [550, 506] width 30 height 30
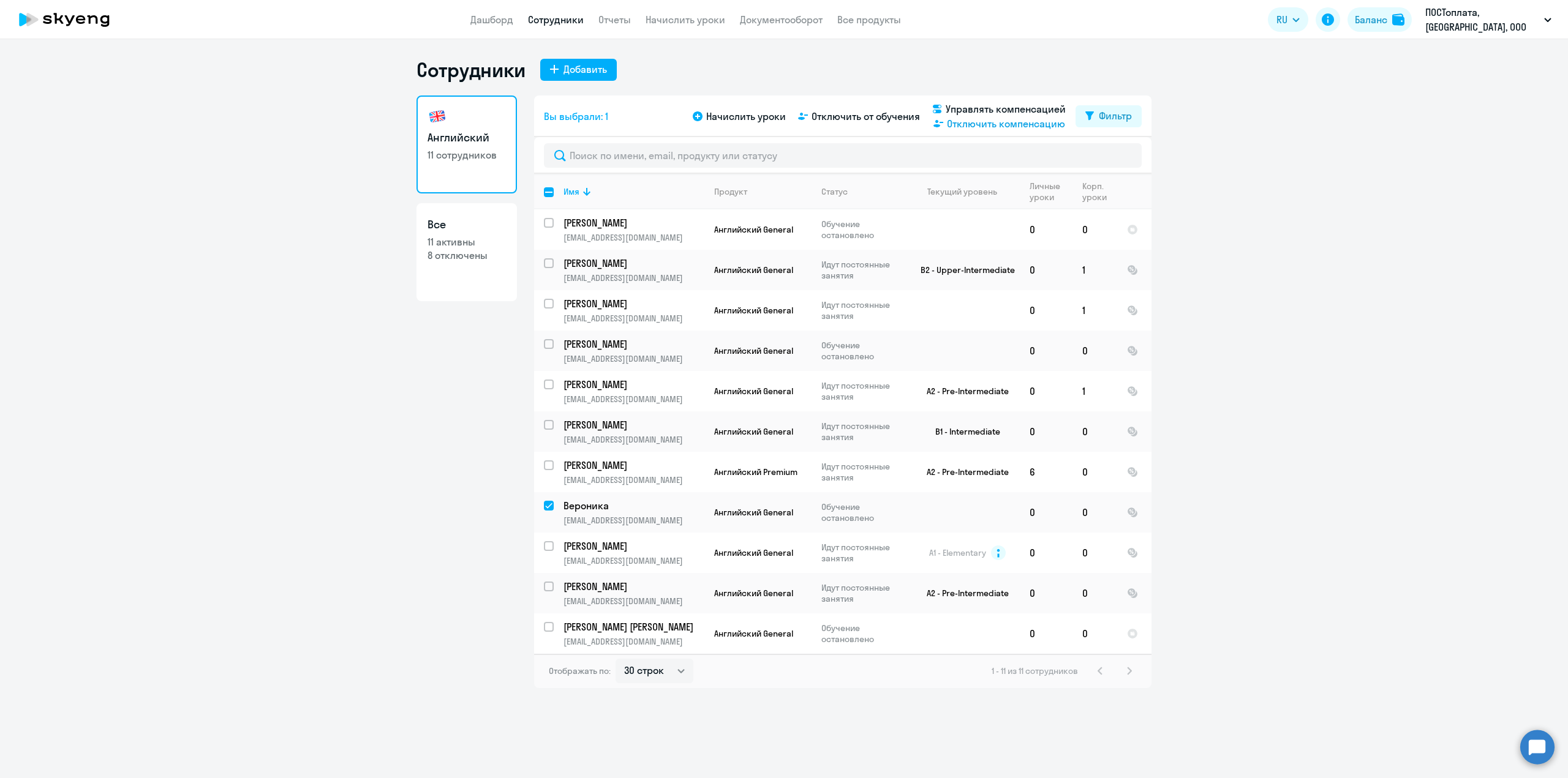
click at [962, 125] on span "Отключить компенсацию" at bounding box center [1006, 123] width 118 height 15
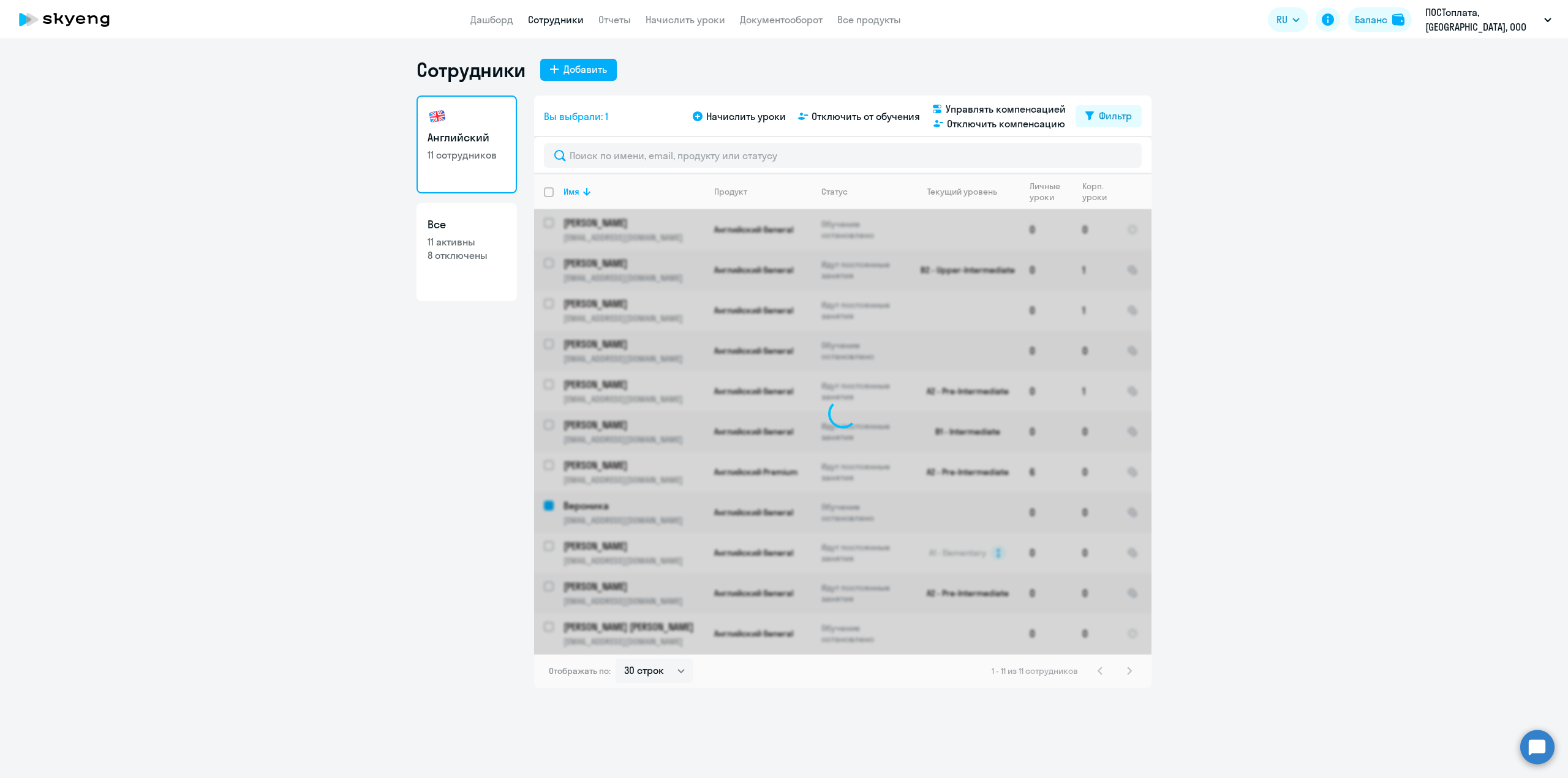
checkbox input "false"
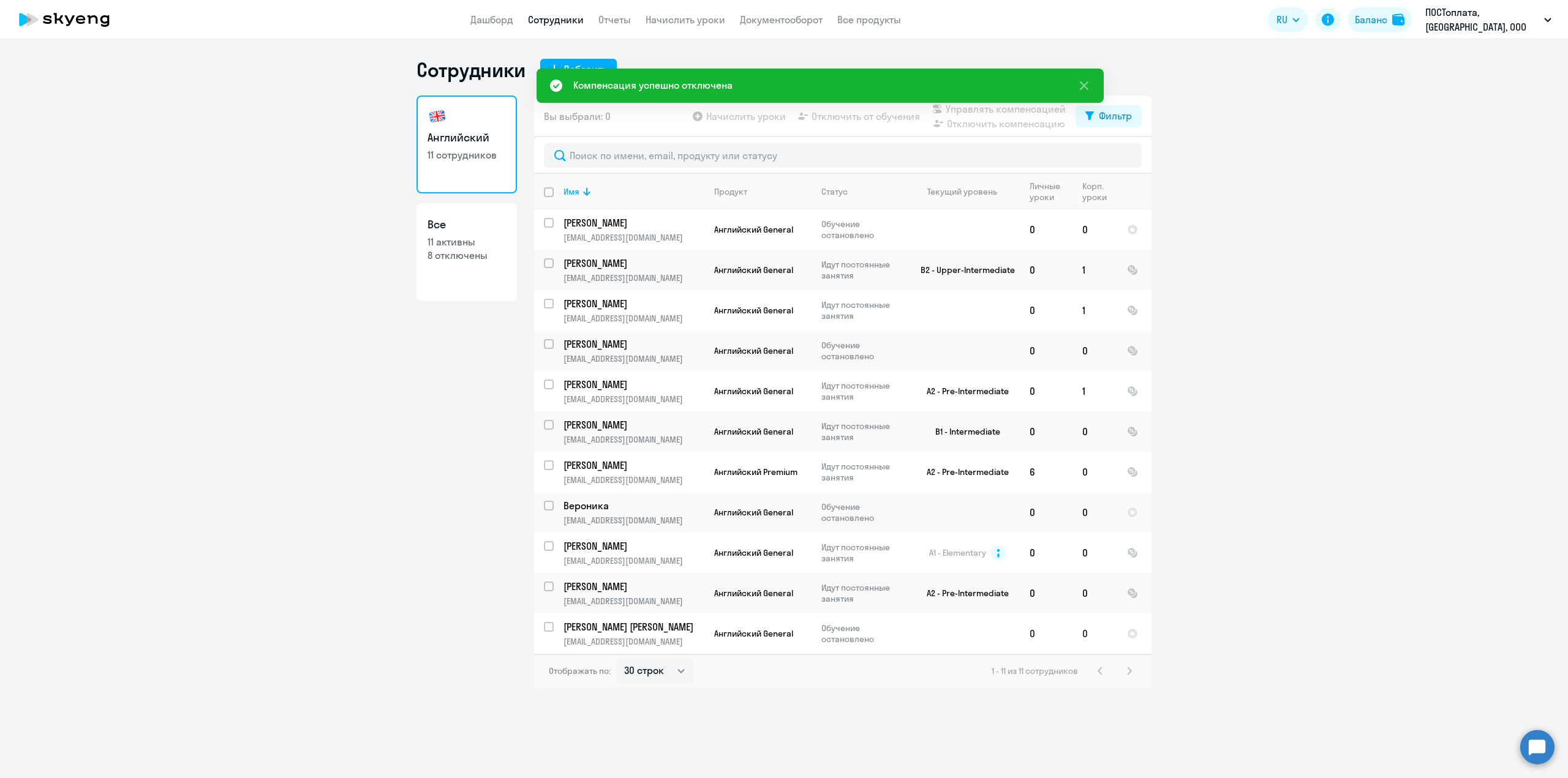
click at [548, 631] on input "select row 16523358" at bounding box center [556, 634] width 25 height 25
checkbox input "true"
click at [546, 548] on input "select row 16523332" at bounding box center [556, 553] width 25 height 25
checkbox input "true"
click at [545, 511] on input "select row 37799088" at bounding box center [556, 513] width 25 height 25
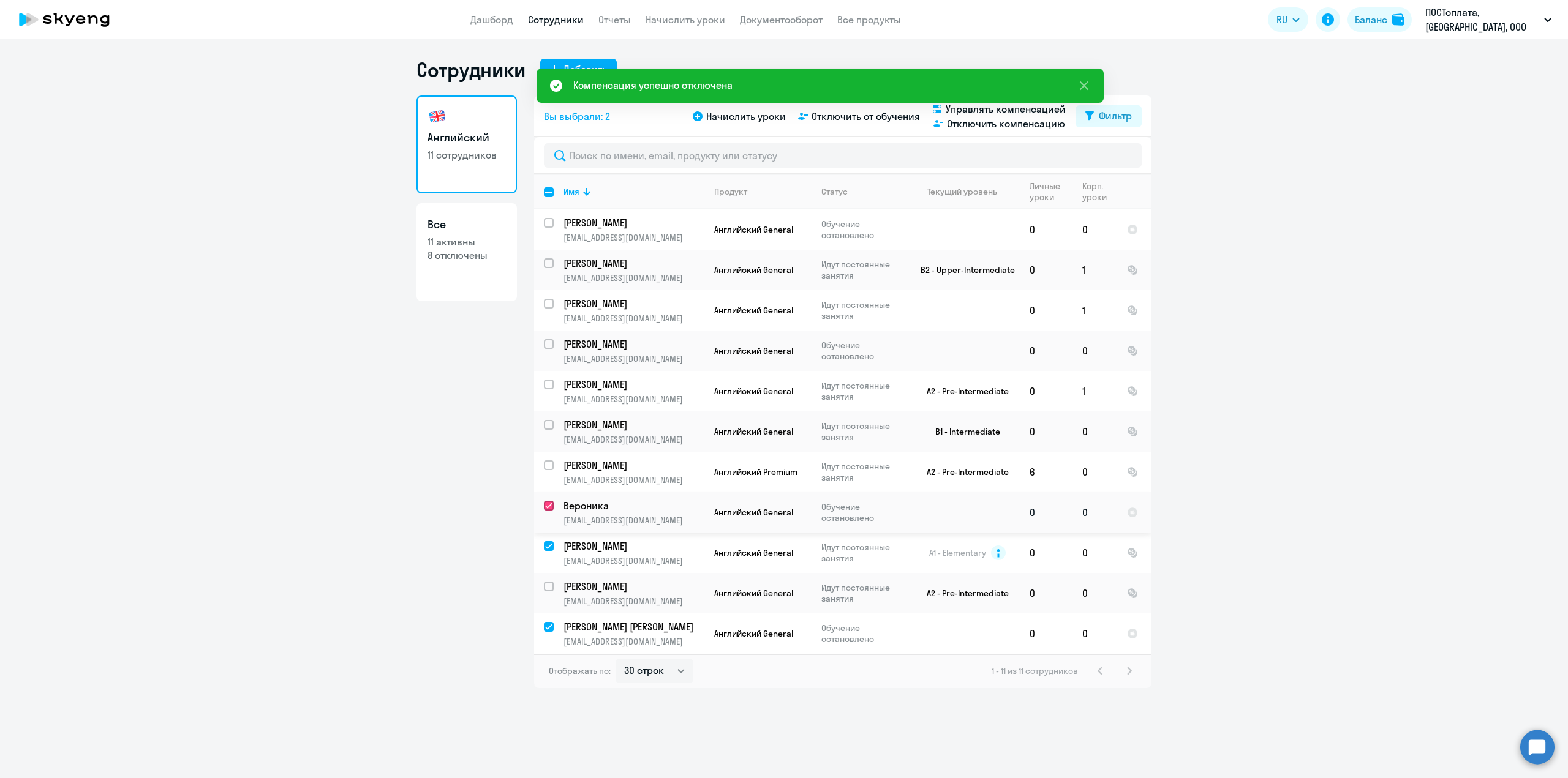
checkbox input "true"
click at [551, 224] on input "select row 16646391" at bounding box center [556, 230] width 25 height 25
checkbox input "true"
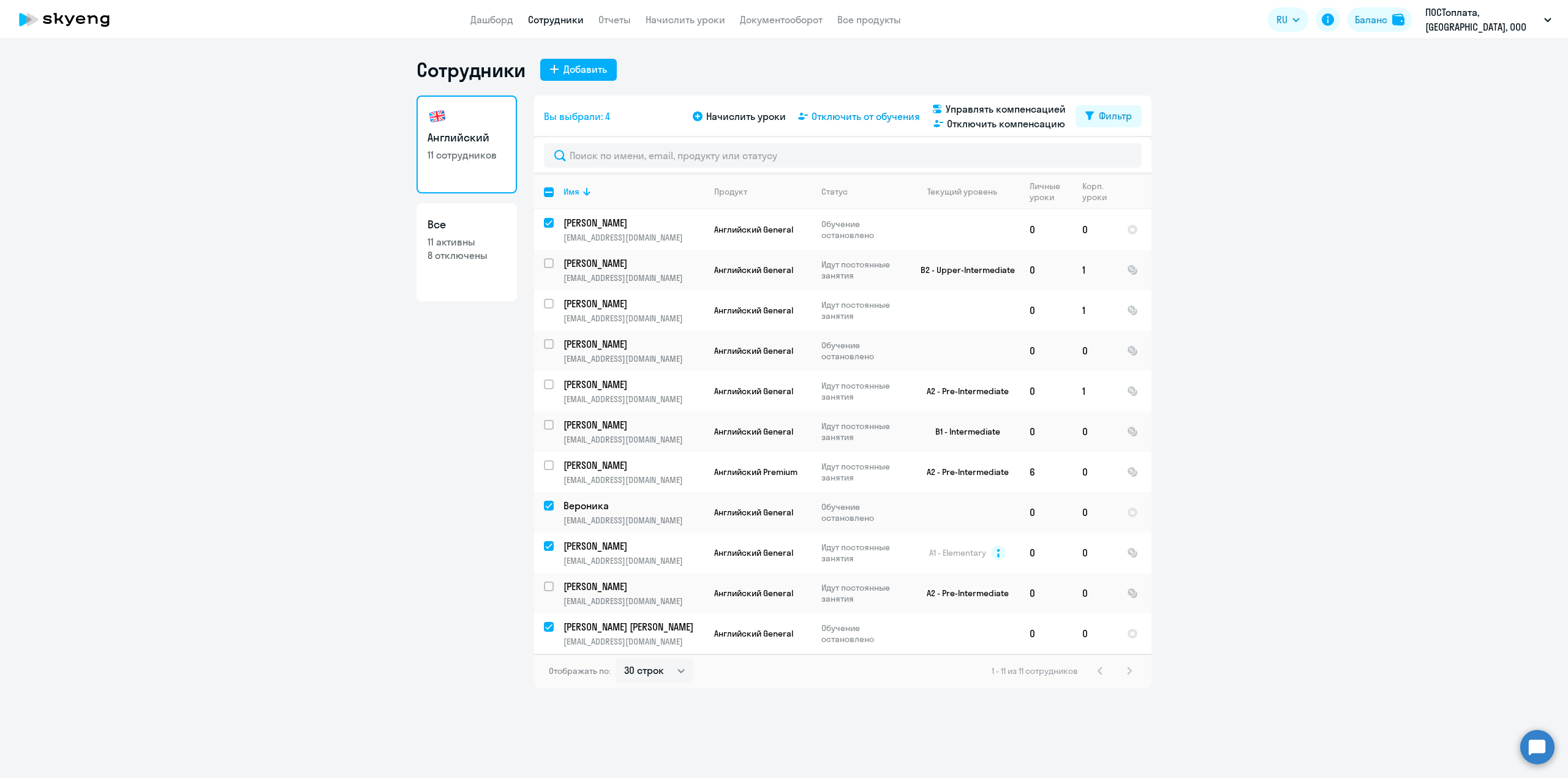
click at [871, 113] on span "Отключить от обучения" at bounding box center [866, 116] width 108 height 15
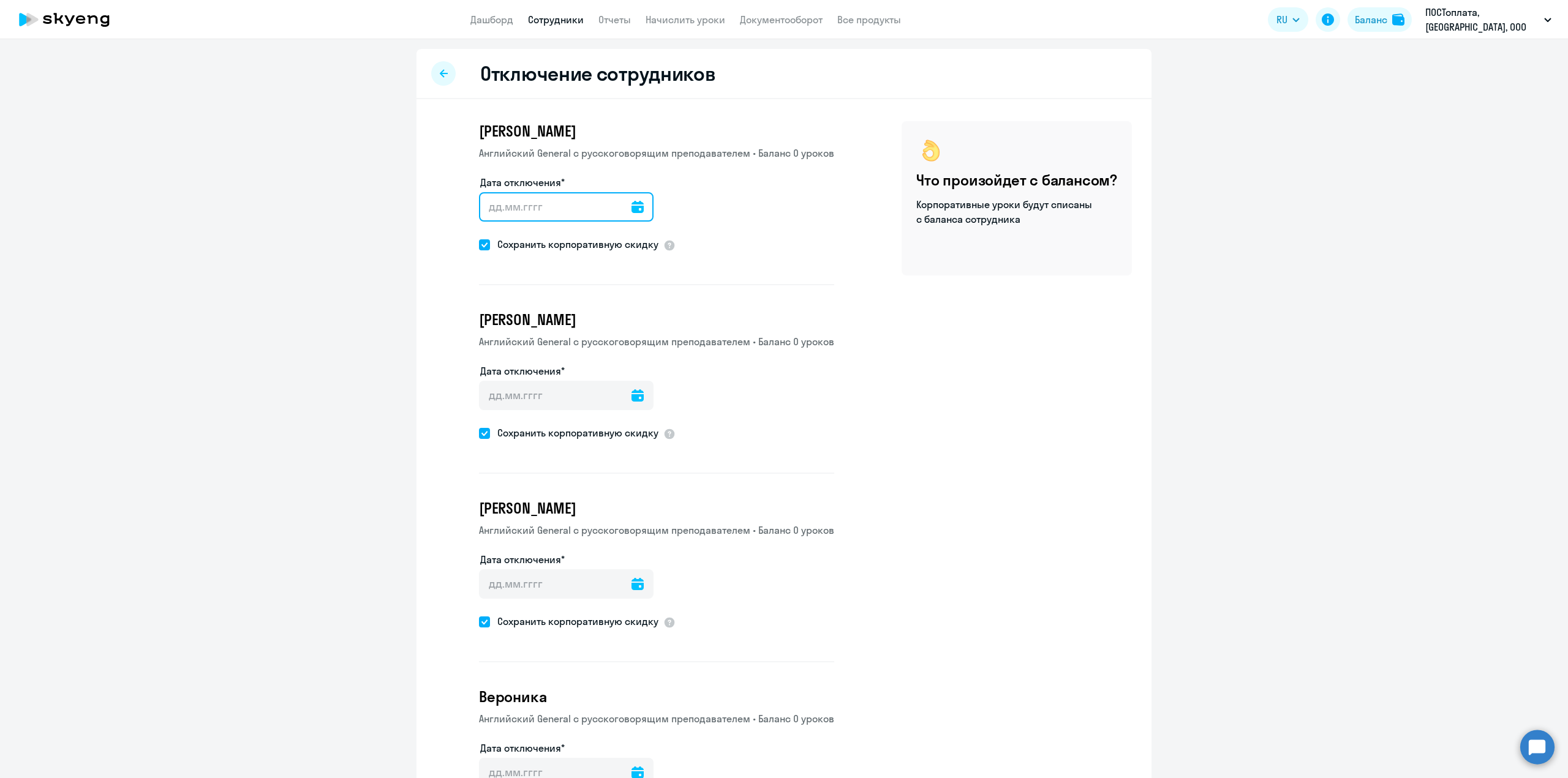
click at [577, 211] on input "Дата отключения*" at bounding box center [566, 207] width 175 height 30
click at [479, 242] on span at bounding box center [484, 245] width 11 height 11
click at [479, 244] on input "Сохранить корпоративную скидку" at bounding box center [479, 244] width 1 height 1
checkbox input "false"
click at [483, 440] on ds-checkbox "Сохранить корпоративную скидку" at bounding box center [568, 434] width 179 height 18
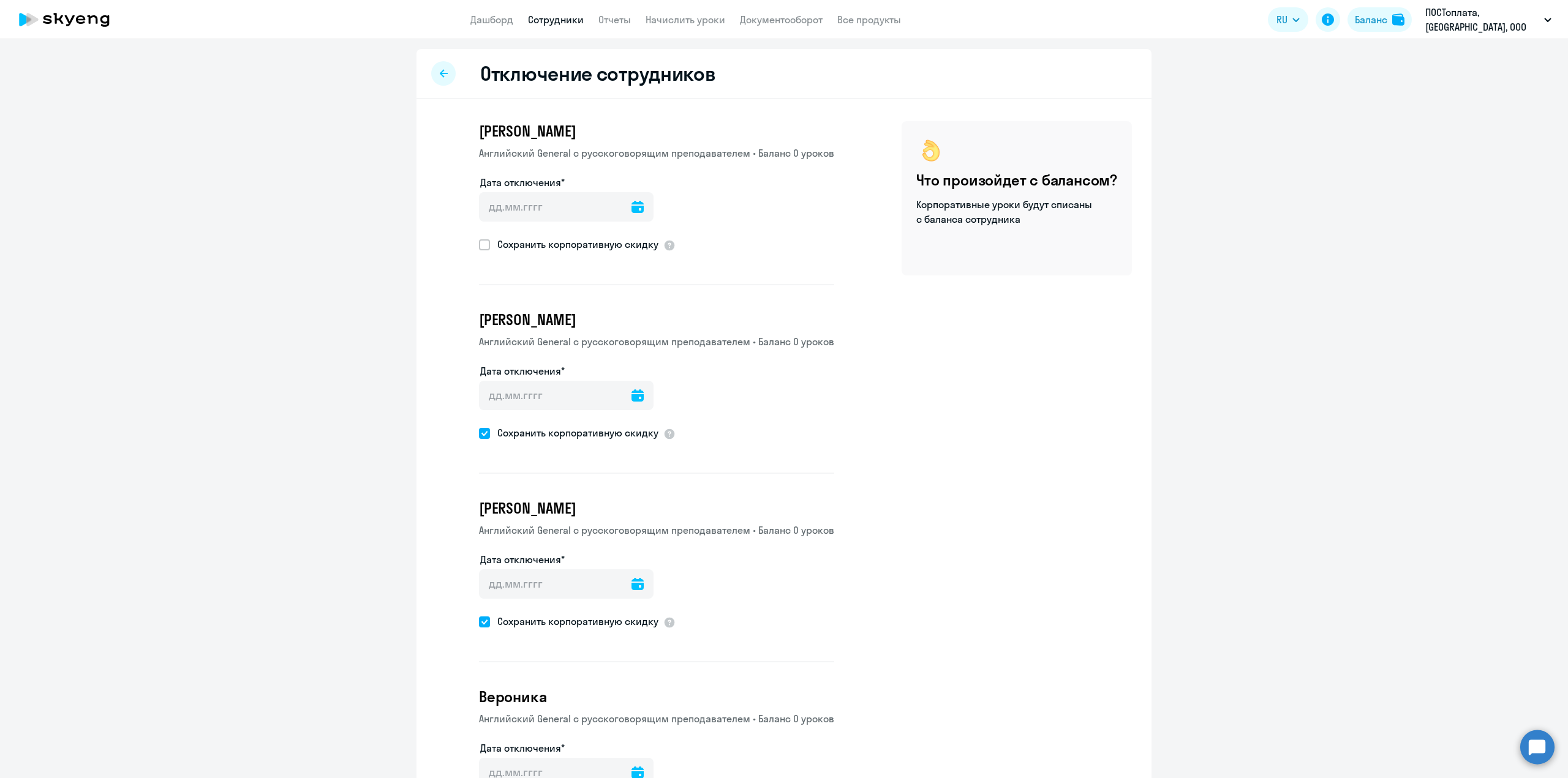
click at [482, 432] on span at bounding box center [484, 433] width 11 height 11
click at [479, 433] on input "Сохранить корпоративную скидку" at bounding box center [479, 433] width 1 height 1
checkbox input "false"
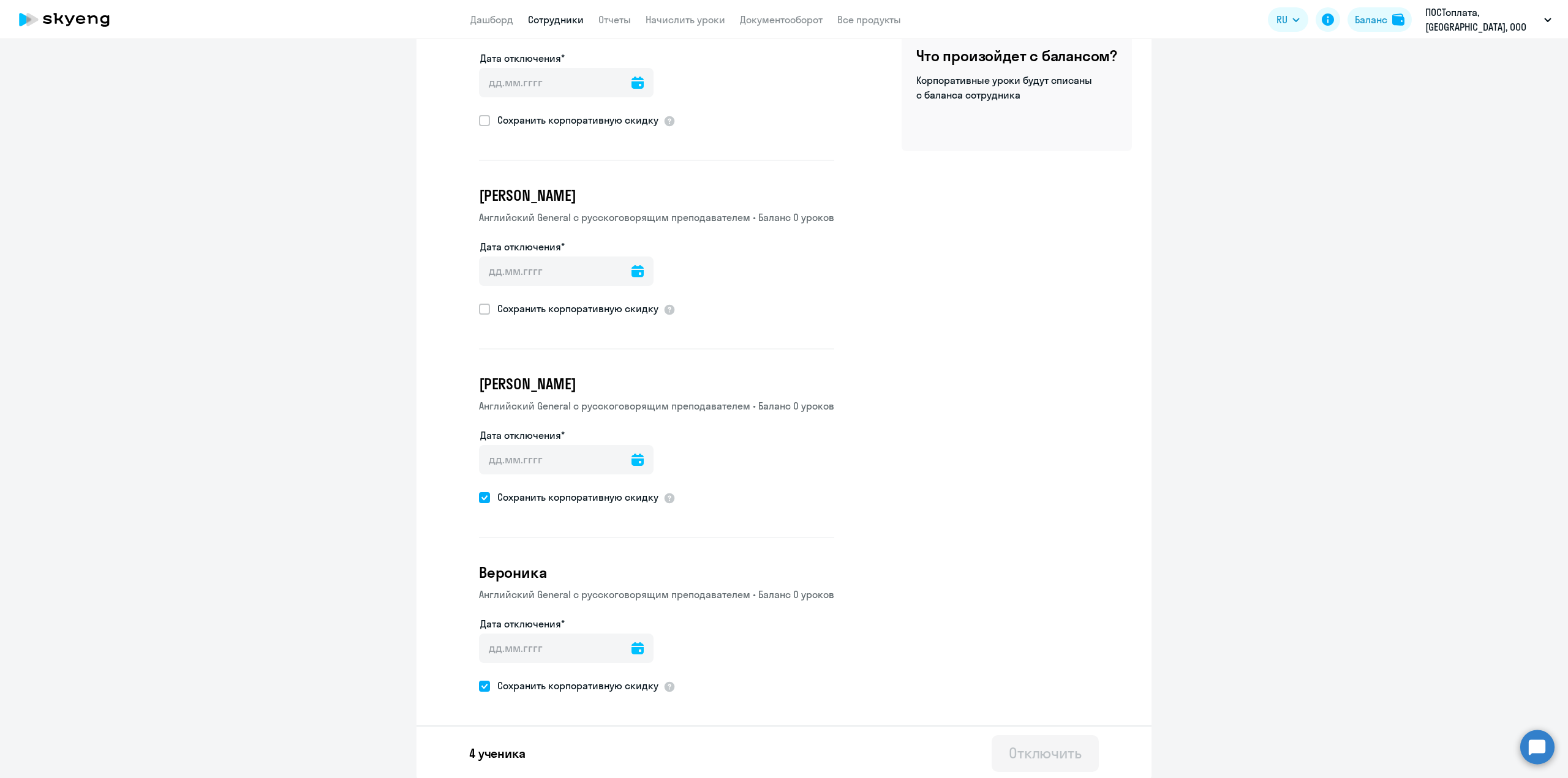
click at [483, 492] on span at bounding box center [484, 498] width 11 height 11
click at [479, 497] on input "Сохранить корпоративную скидку" at bounding box center [479, 497] width 1 height 1
checkbox input "false"
click at [484, 684] on span at bounding box center [484, 687] width 11 height 11
click at [479, 686] on input "Сохранить корпоративную скидку" at bounding box center [479, 686] width 1 height 1
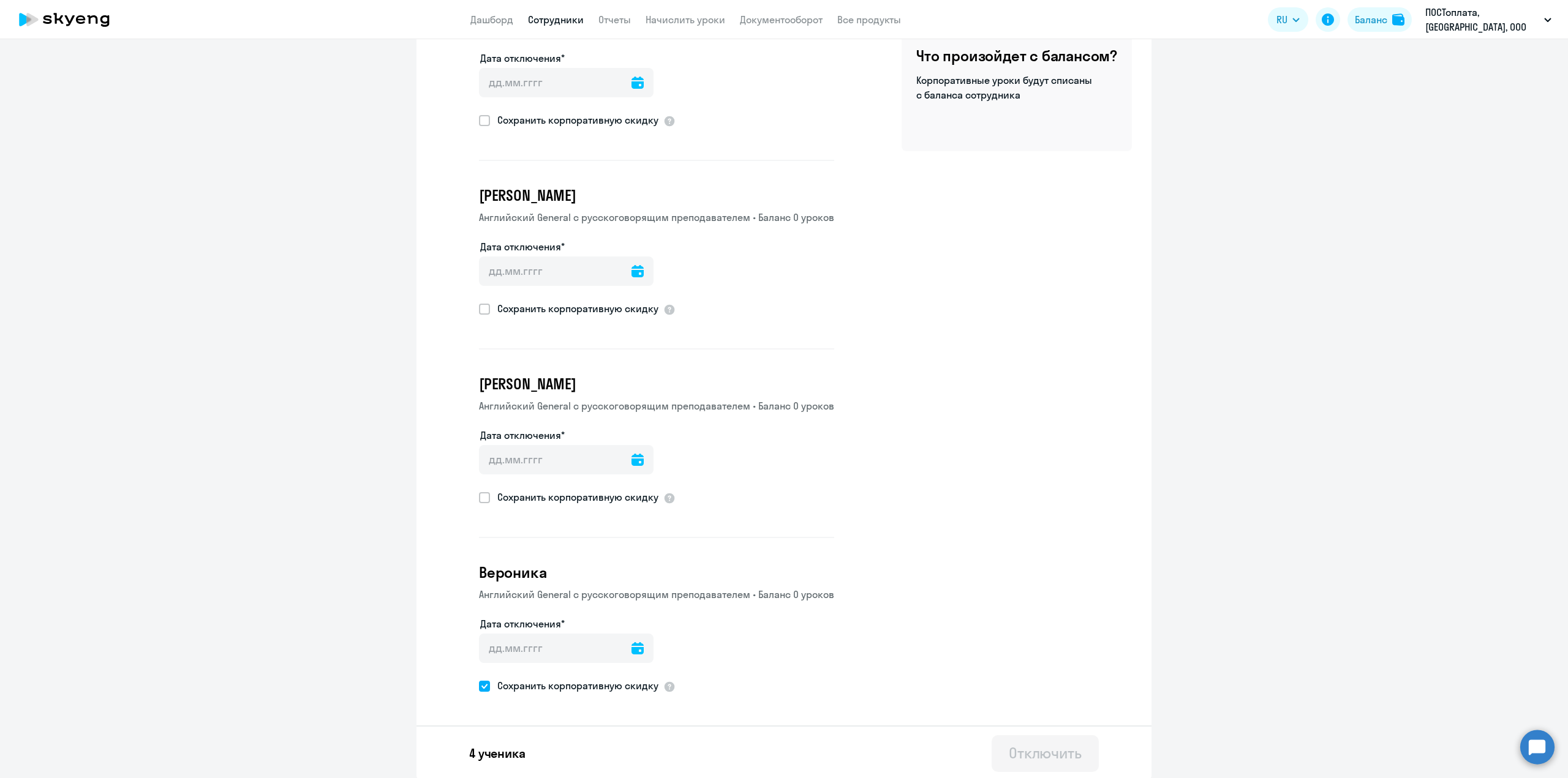
checkbox input "false"
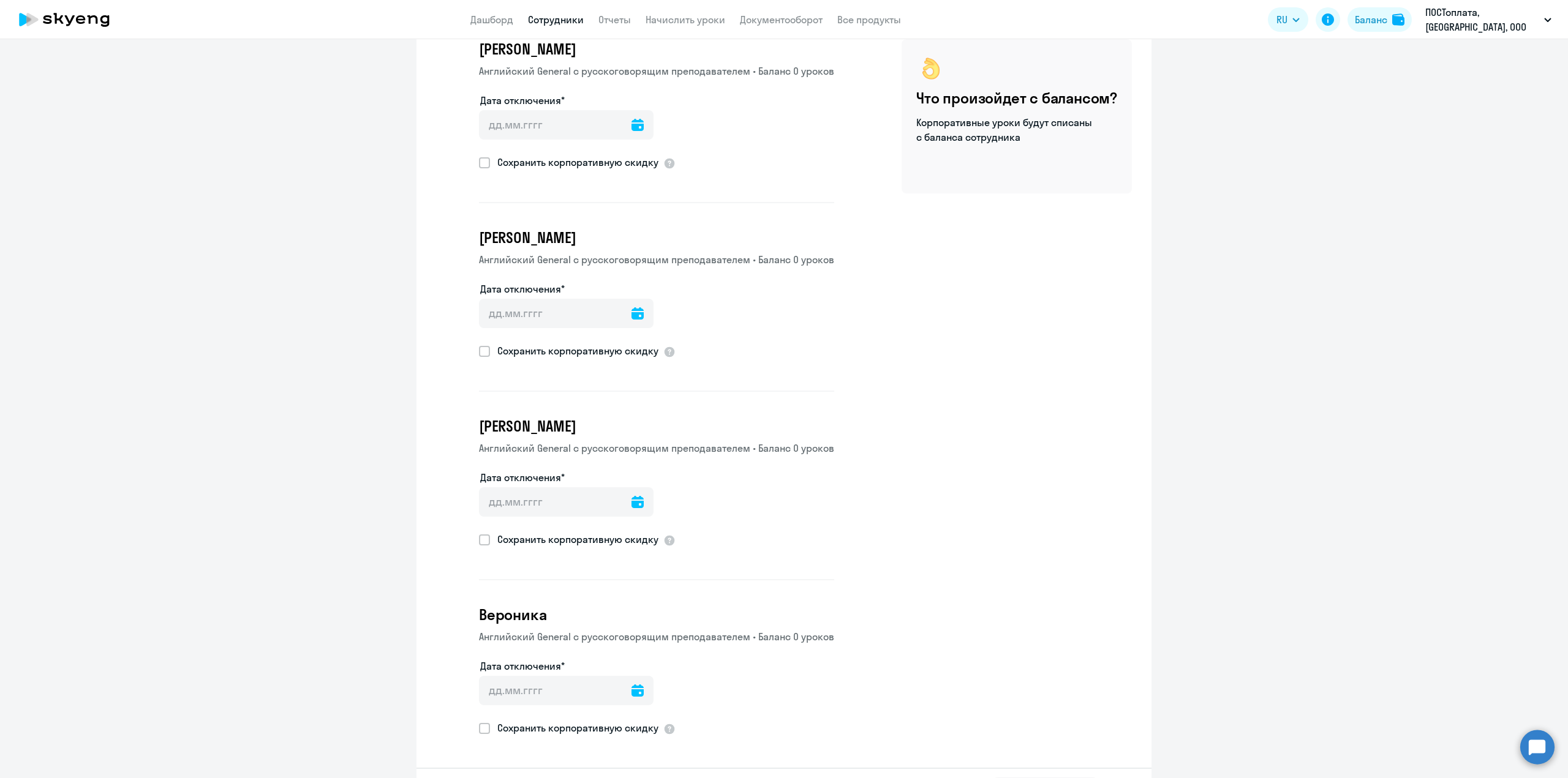
scroll to position [63, 0]
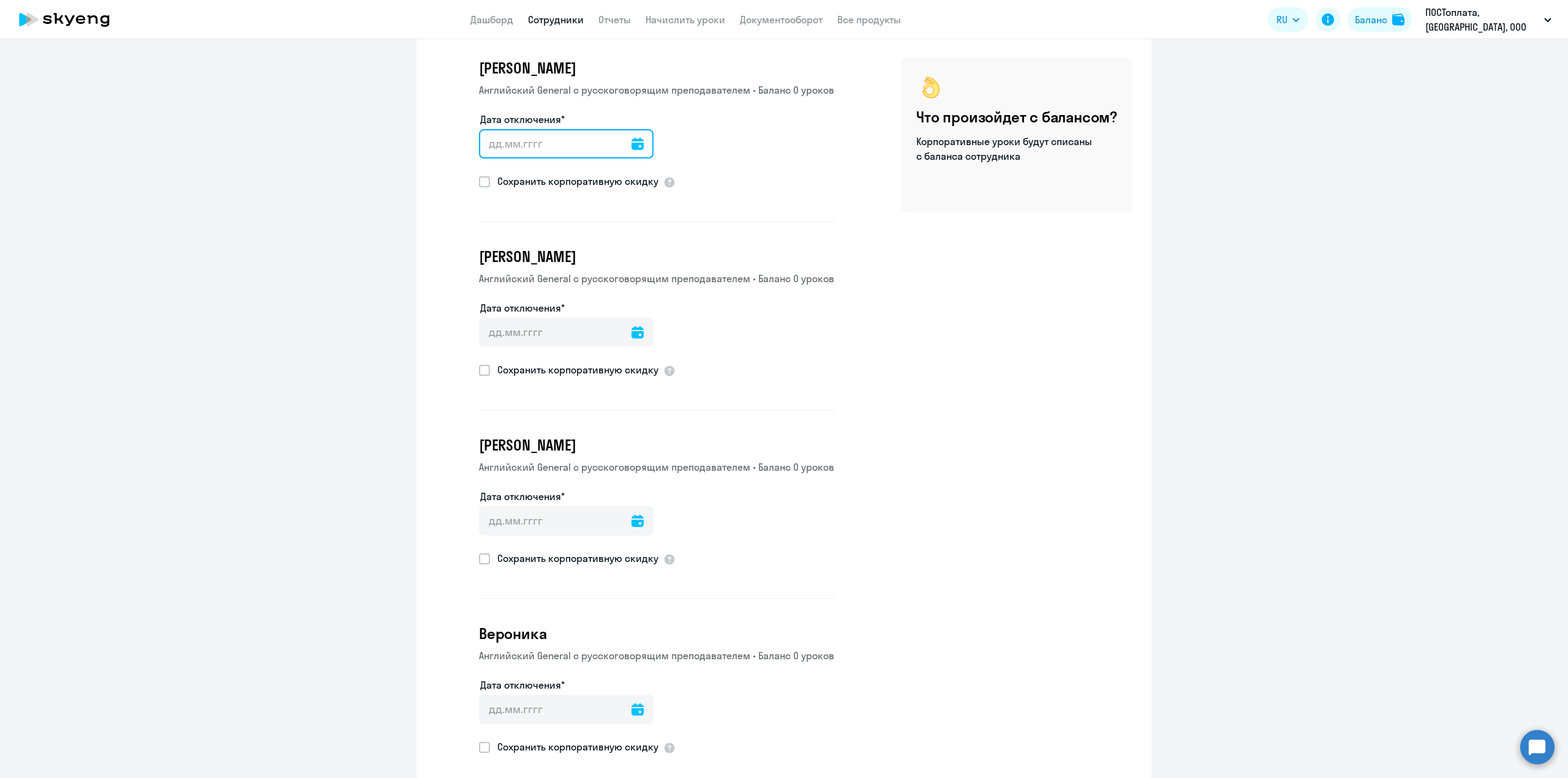
click at [538, 153] on input "Дата отключения*" at bounding box center [566, 144] width 175 height 30
click at [632, 144] on input "Дата отключения*" at bounding box center [566, 144] width 175 height 30
click at [631, 146] on icon at bounding box center [637, 144] width 12 height 12
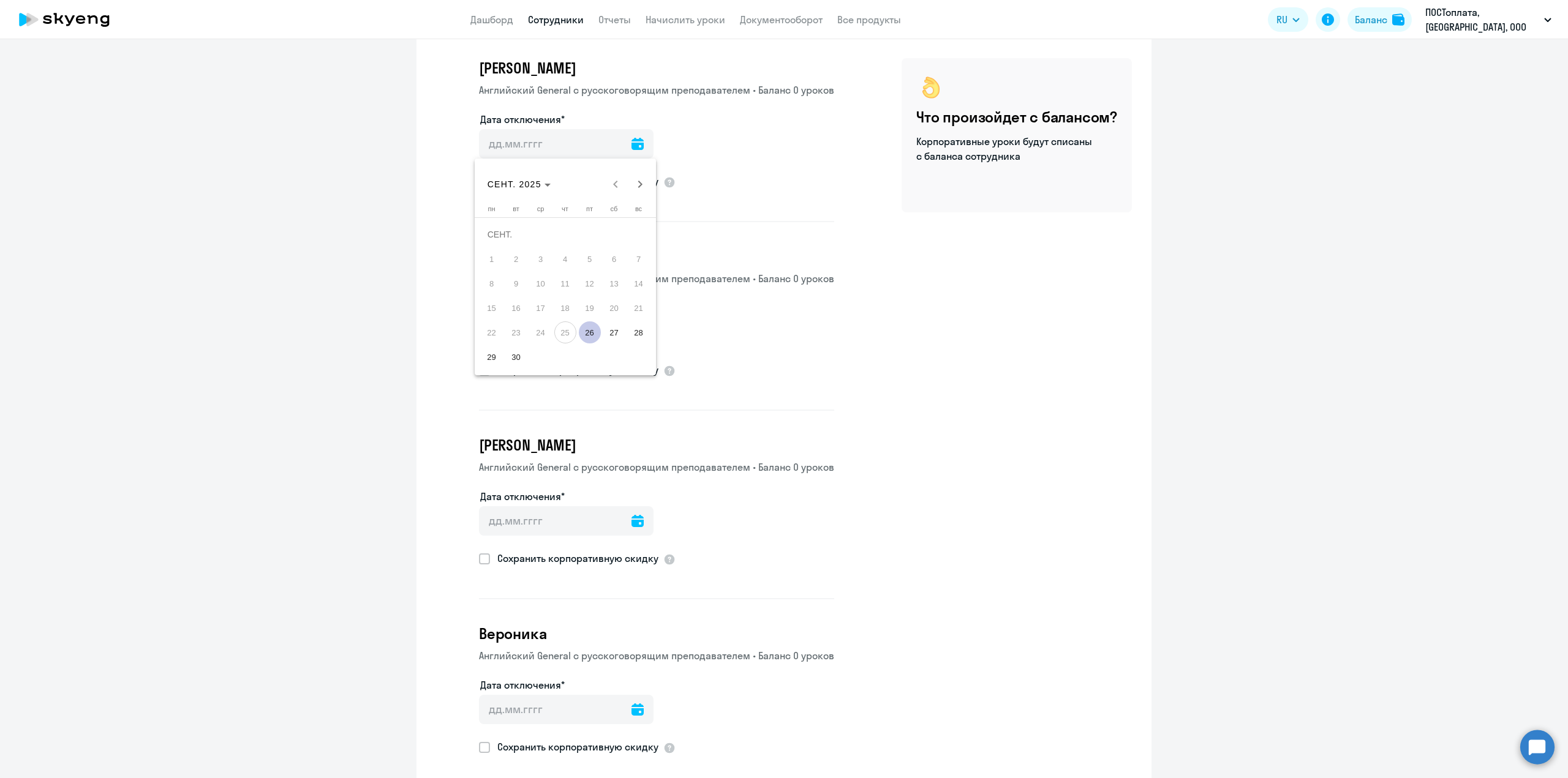
click at [581, 334] on span "26" at bounding box center [589, 332] width 22 height 22
type input "[DATE]"
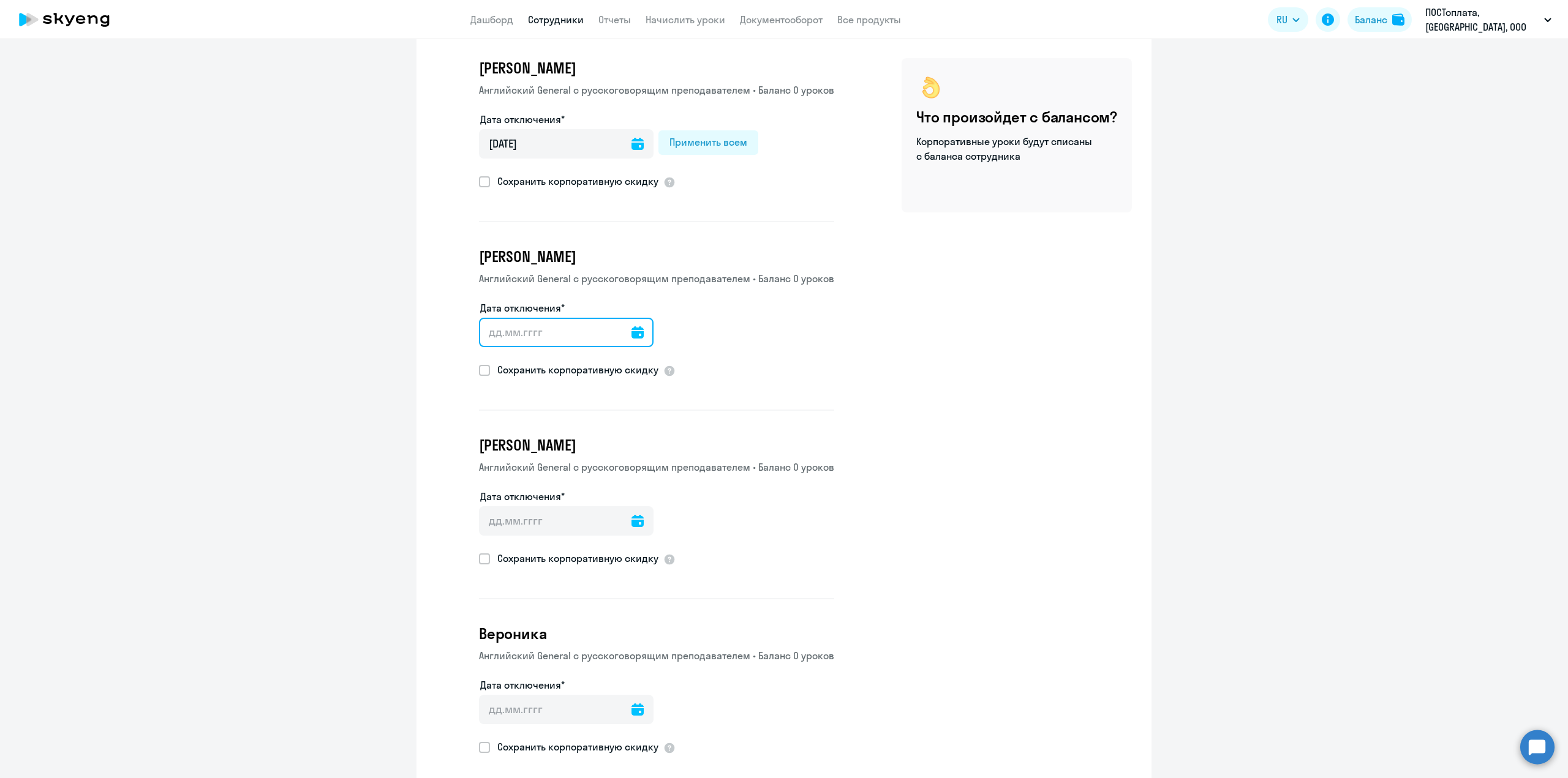
click at [592, 326] on input "Дата отключения*" at bounding box center [566, 333] width 175 height 30
click at [631, 336] on icon at bounding box center [637, 332] width 12 height 12
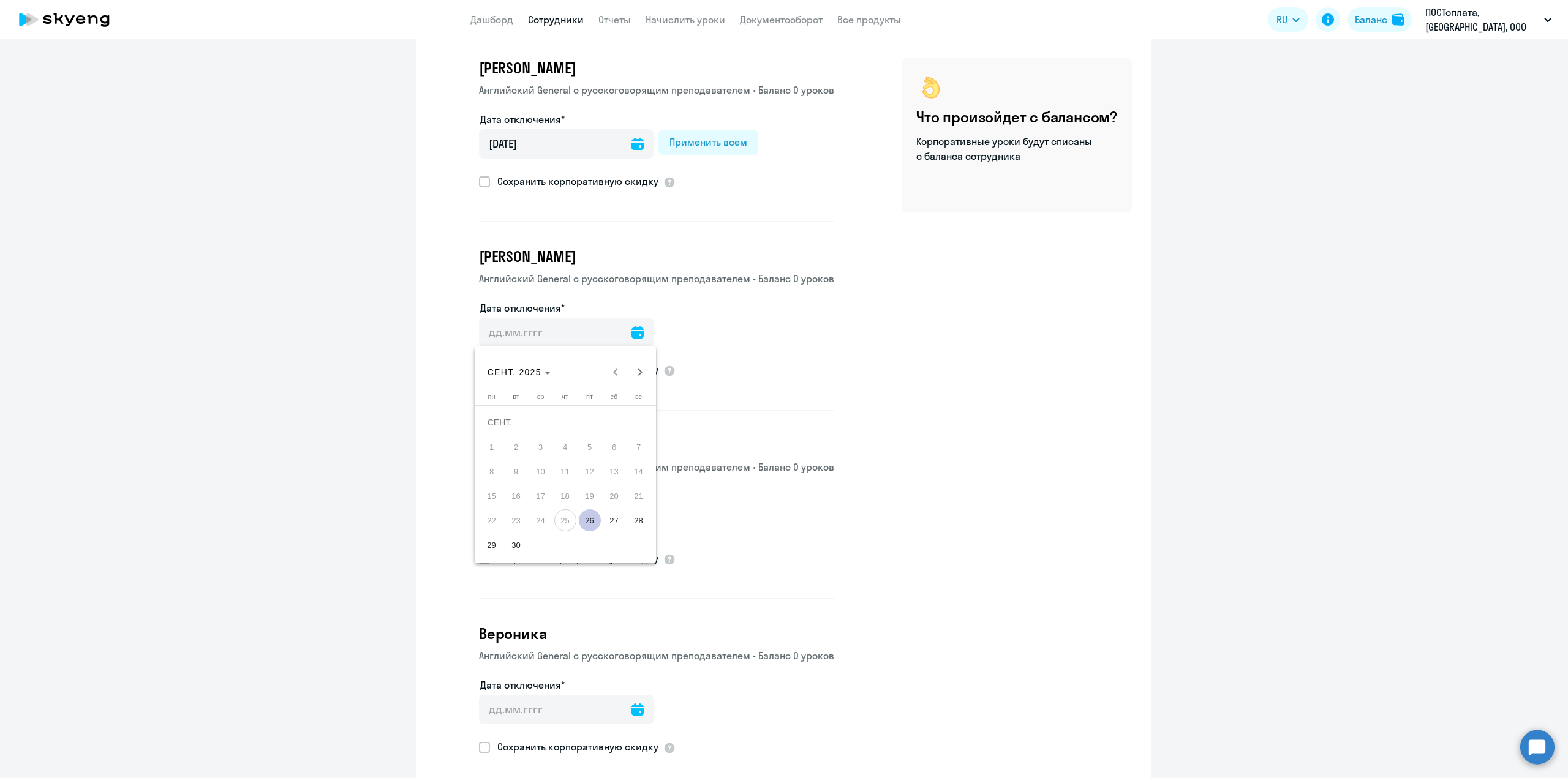
click at [591, 516] on span "26" at bounding box center [589, 520] width 22 height 22
type input "[DATE]"
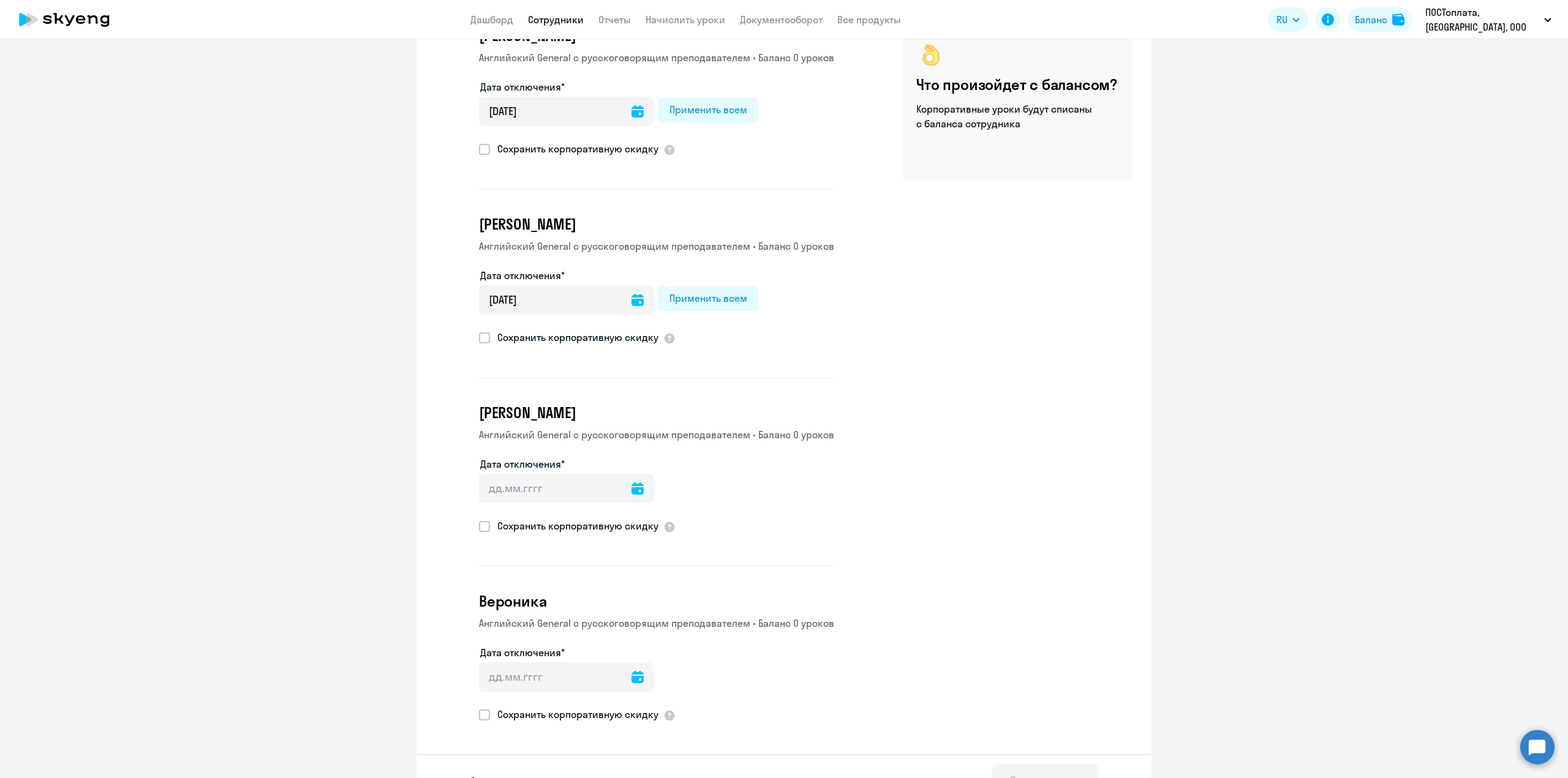
scroll to position [125, 0]
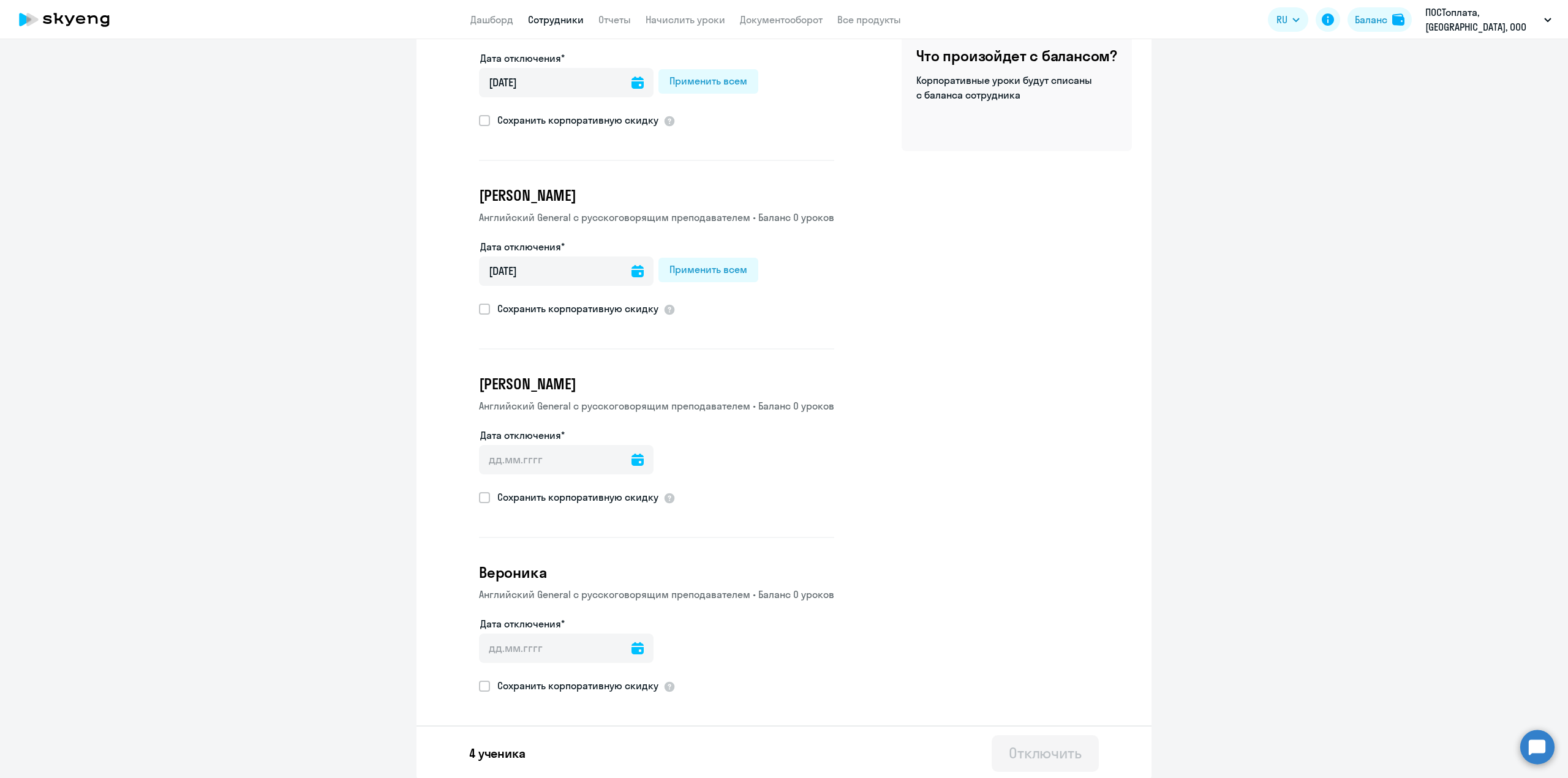
click at [631, 464] on icon at bounding box center [637, 459] width 12 height 12
click at [596, 651] on span "26" at bounding box center [589, 646] width 22 height 22
type input "[DATE]"
click at [605, 658] on input "Дата отключения*" at bounding box center [566, 649] width 175 height 30
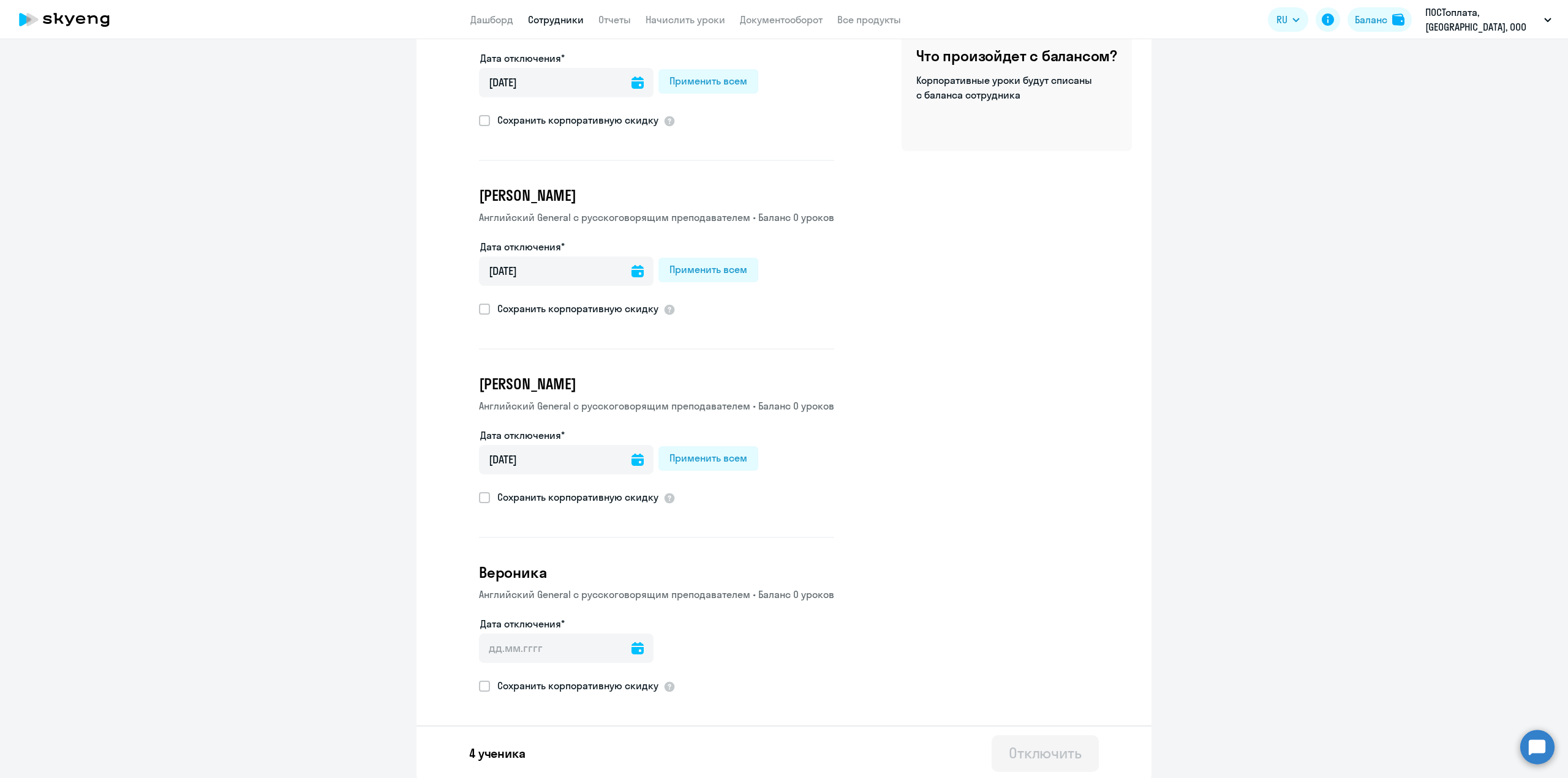
click at [631, 644] on icon at bounding box center [637, 648] width 12 height 12
click at [591, 587] on span "26" at bounding box center [589, 588] width 22 height 22
type input "[DATE]"
click at [1018, 739] on button "Отключить" at bounding box center [1045, 753] width 107 height 37
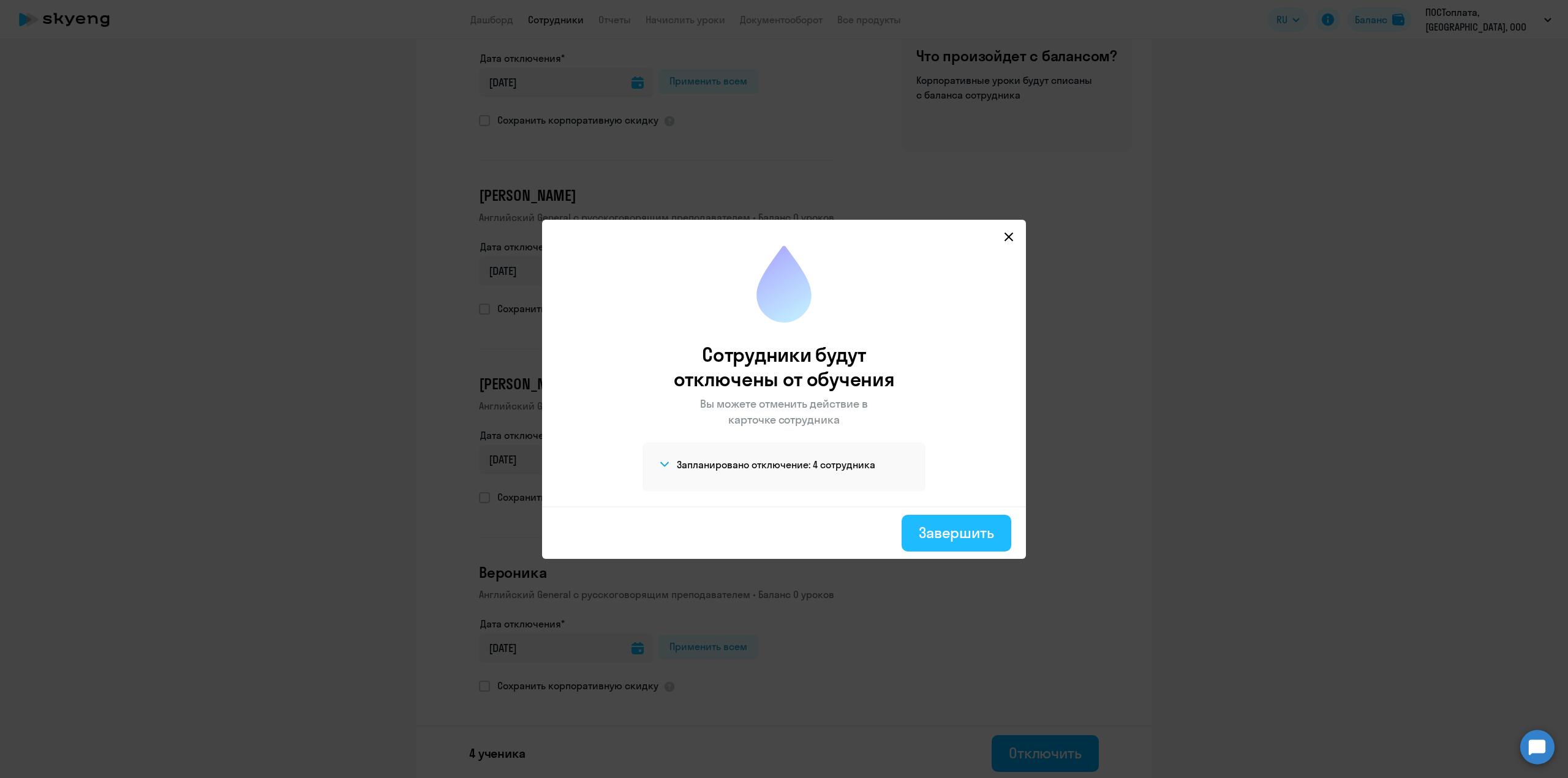
click at [920, 532] on div "Завершить" at bounding box center [956, 533] width 75 height 20
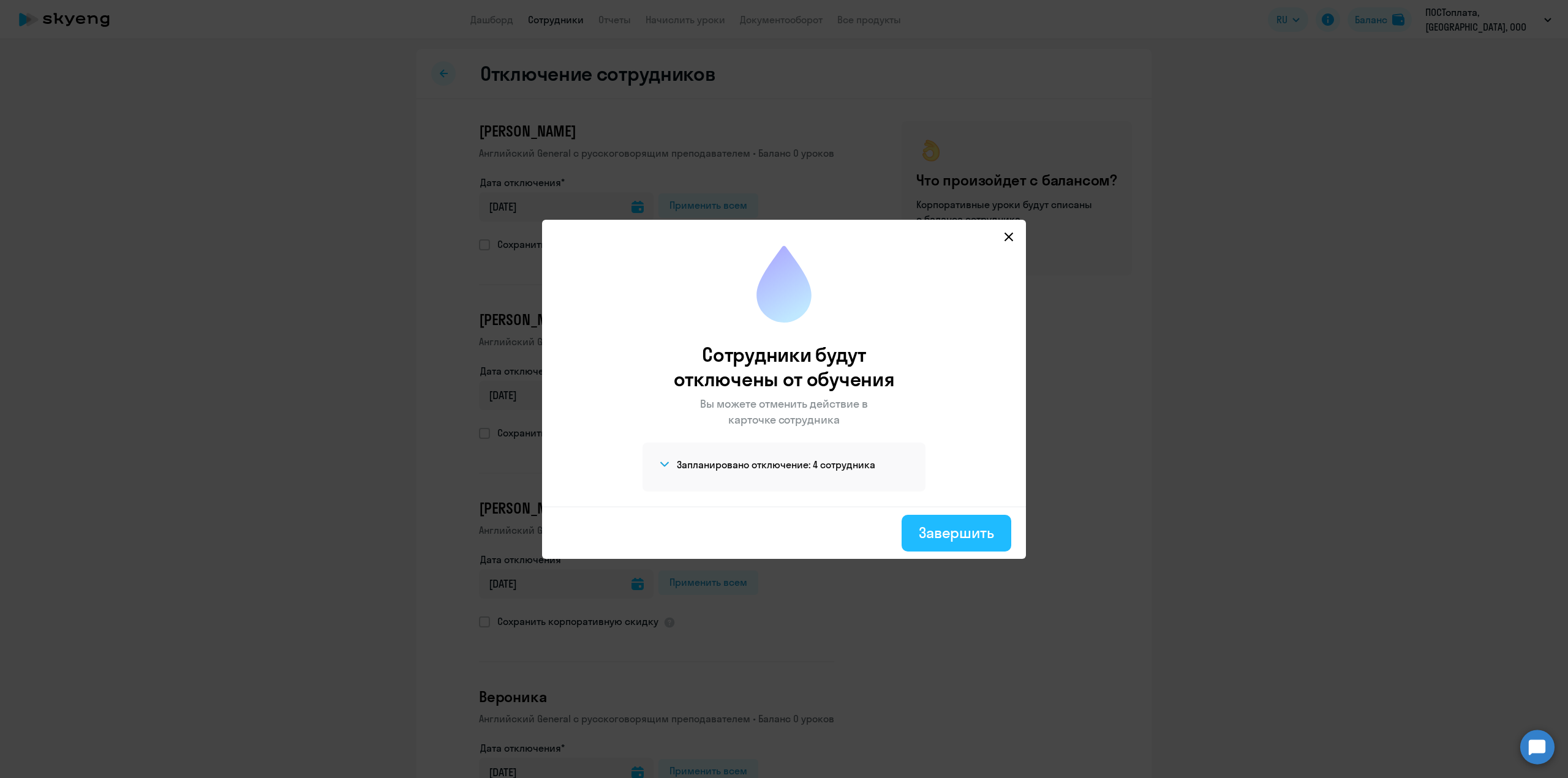
select select "30"
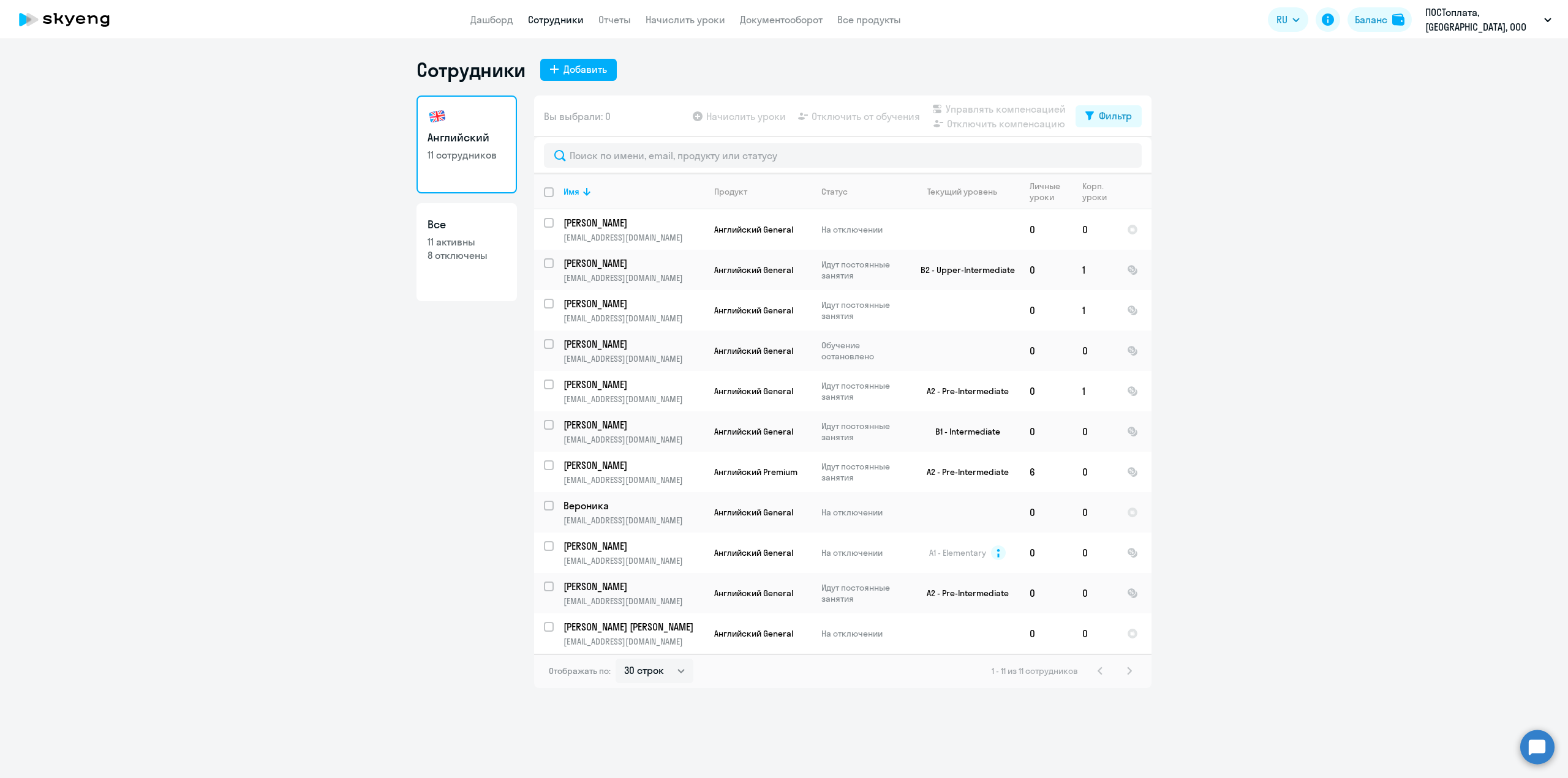
click at [543, 185] on div at bounding box center [550, 192] width 30 height 30
checkbox input "true"
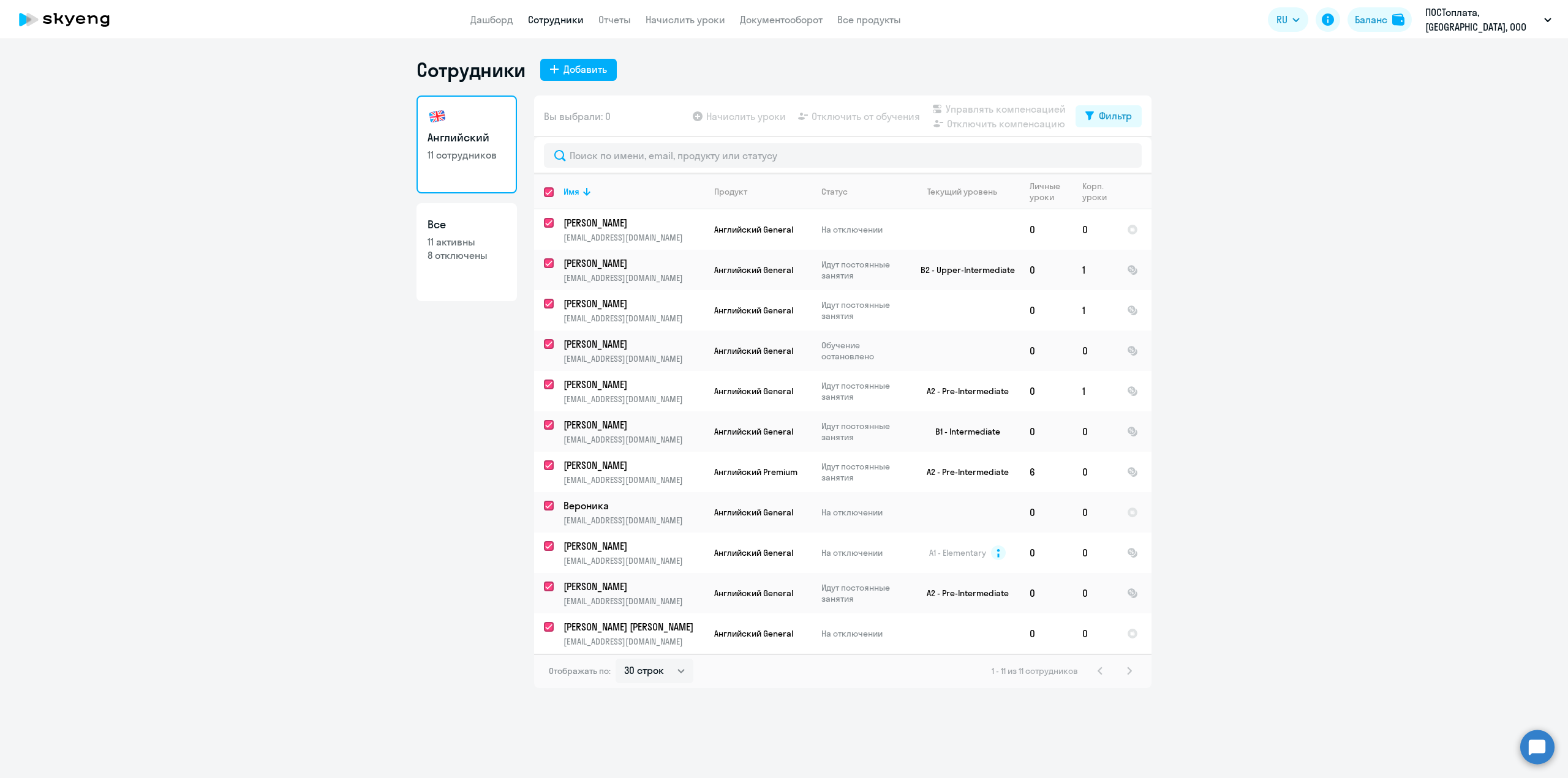
checkbox input "true"
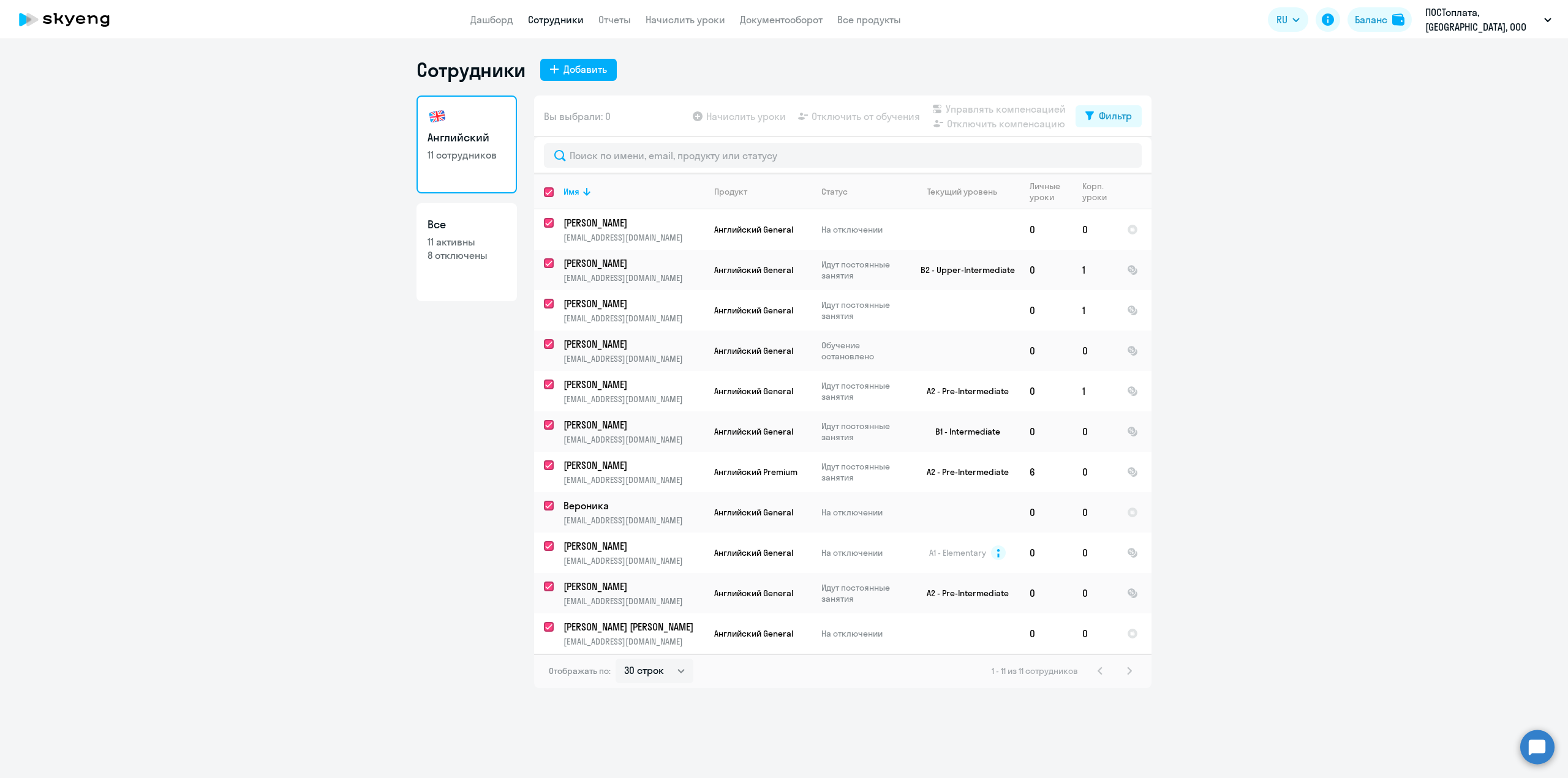
checkbox input "true"
click at [546, 189] on input "select all" at bounding box center [556, 199] width 25 height 25
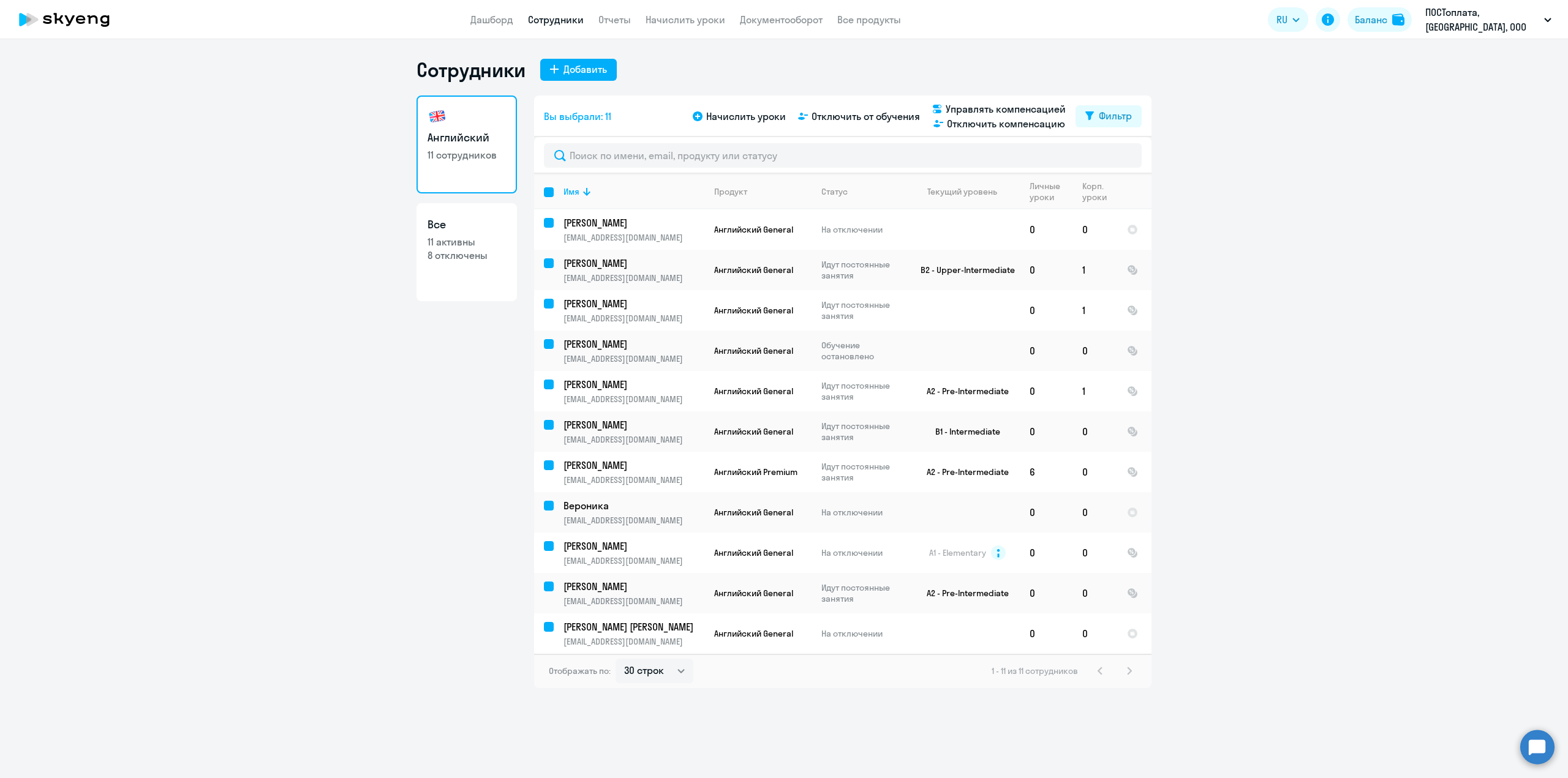
checkbox input "false"
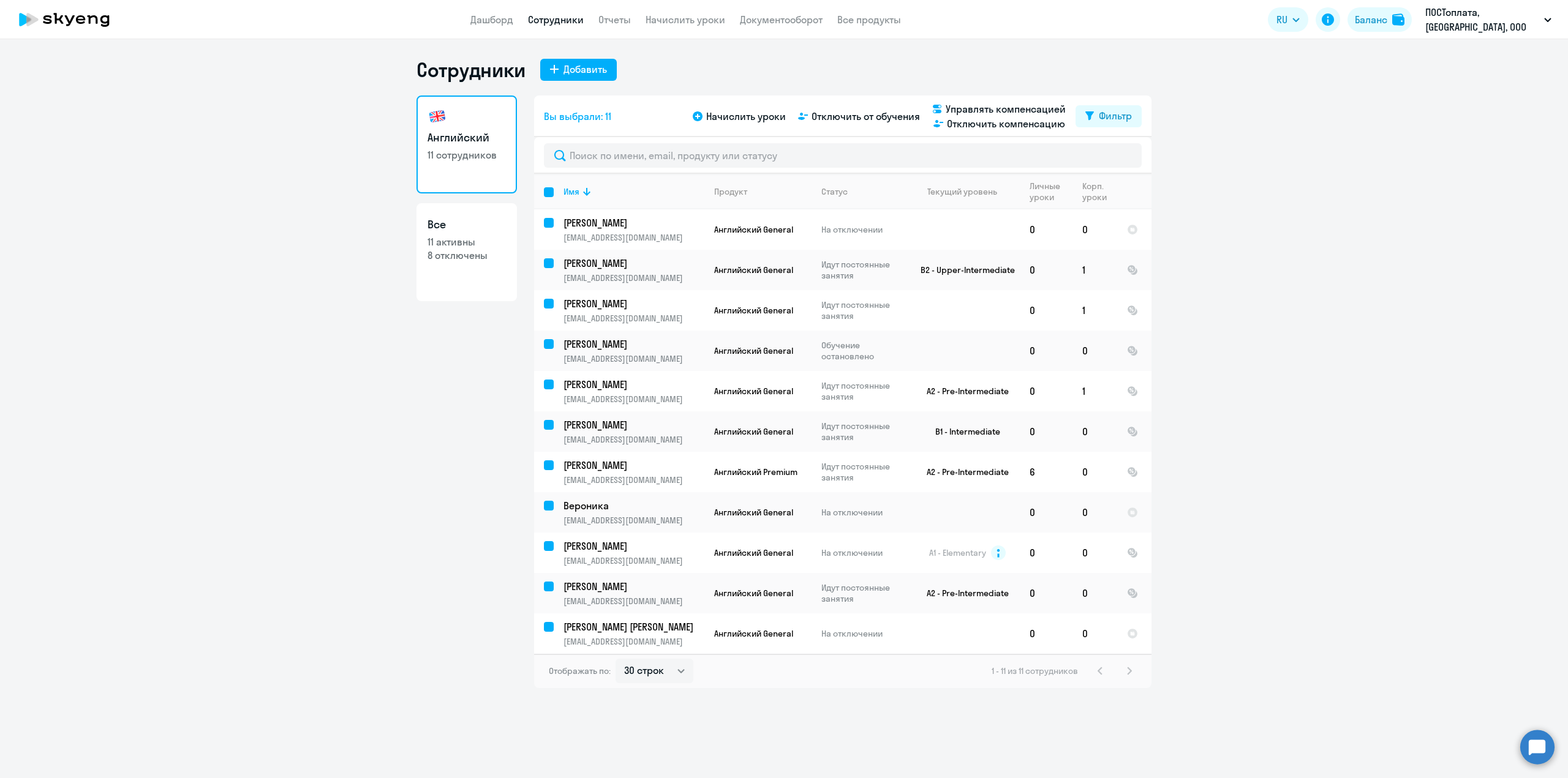
checkbox input "false"
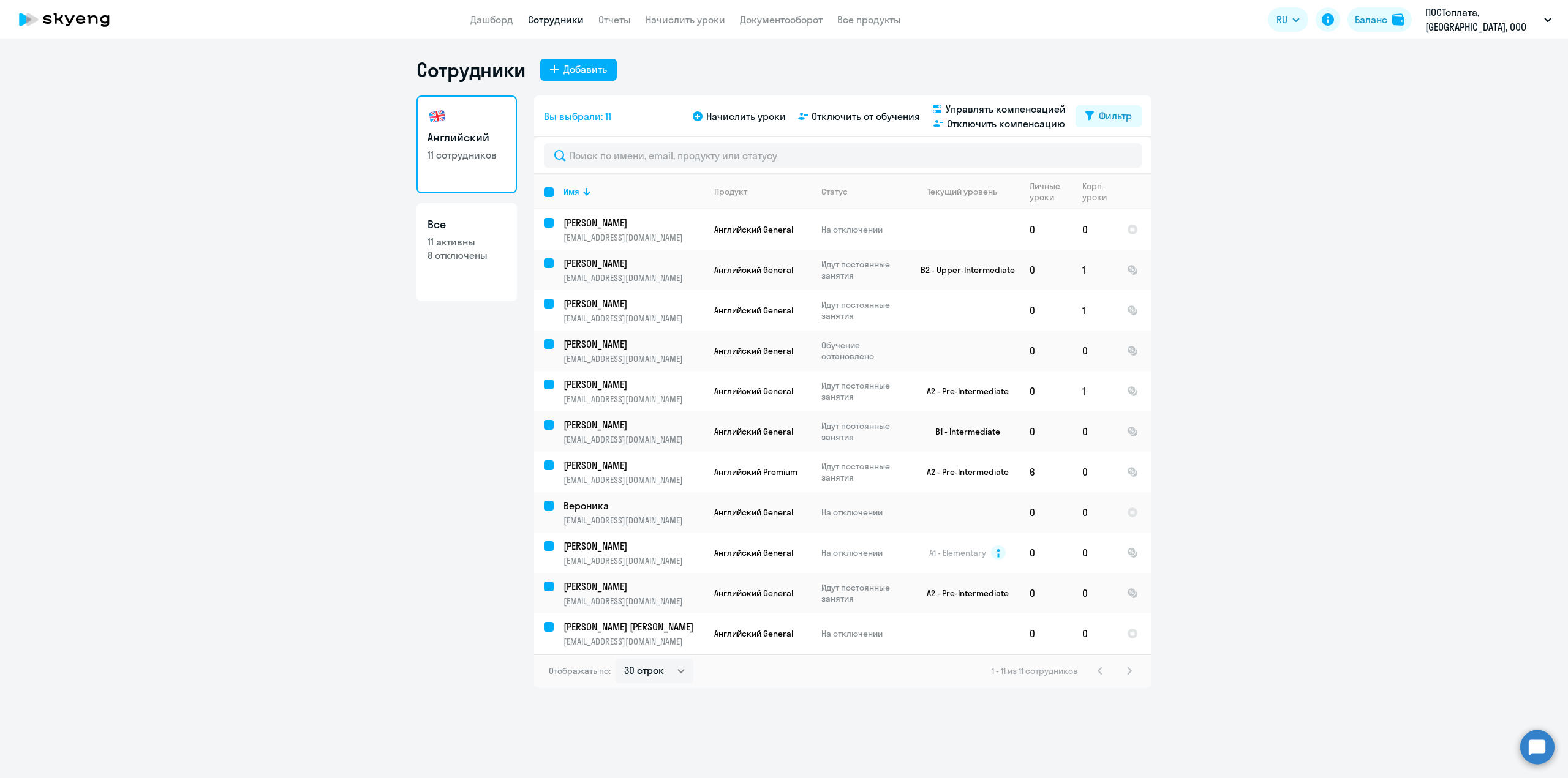
checkbox input "false"
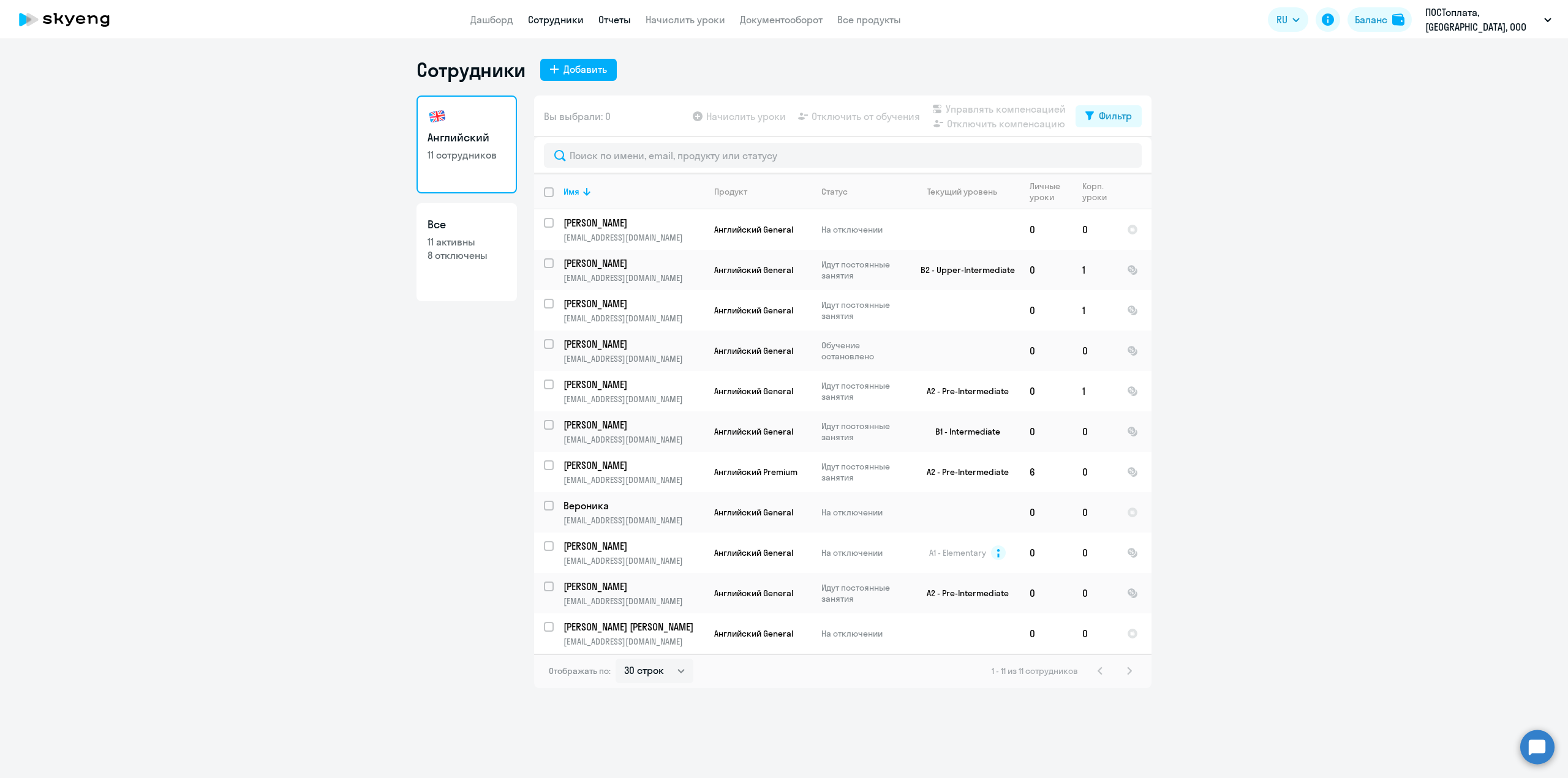
click at [626, 19] on link "Отчеты" at bounding box center [614, 19] width 32 height 12
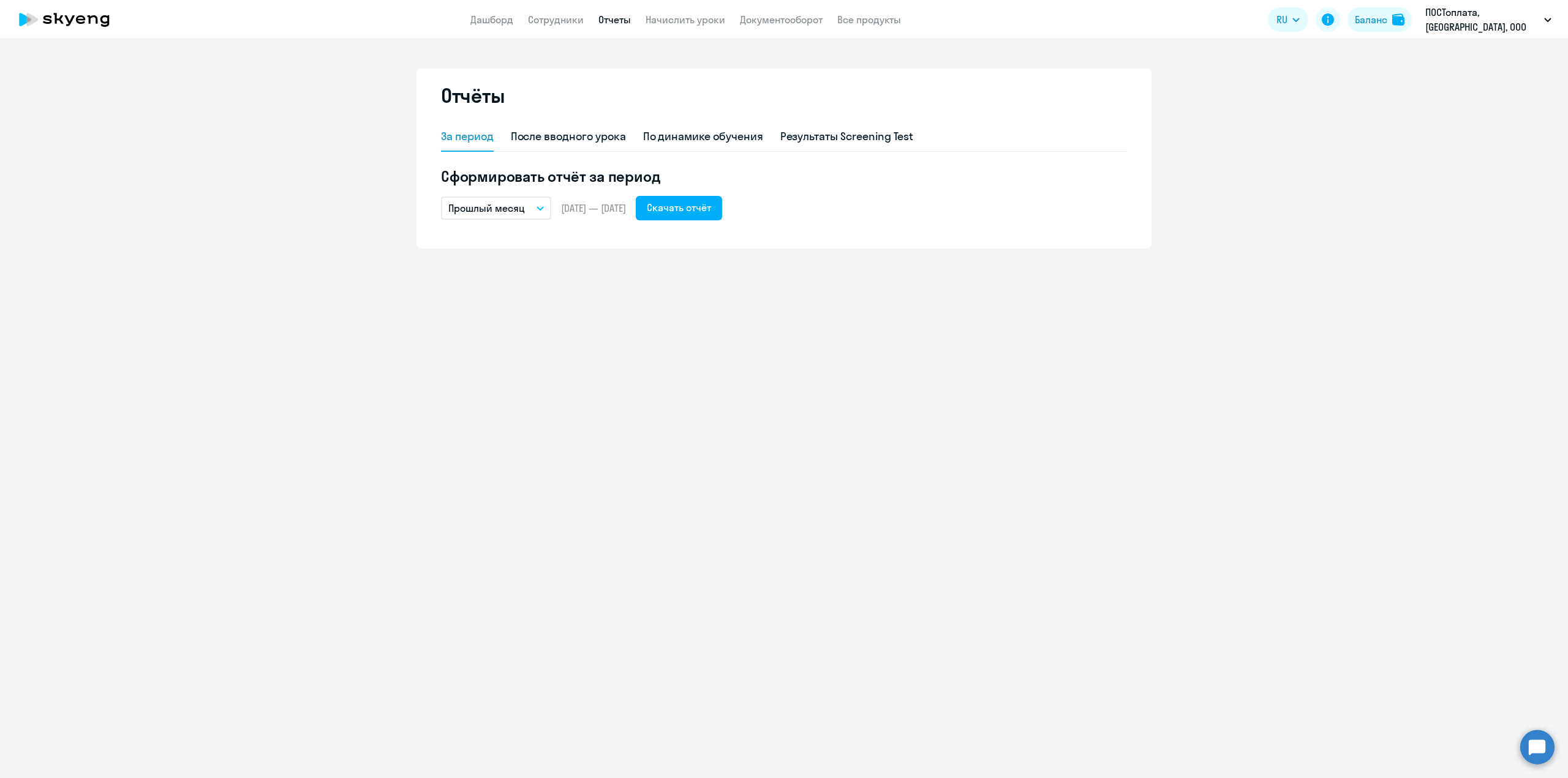
click at [1284, 205] on ng-component "Отчёты За период После вводного урока По динамике обучения Результаты Screening…" at bounding box center [784, 158] width 1568 height 180
click at [738, 521] on div "Отчёты За период После вводного урока По динамике обучения Результаты Screening…" at bounding box center [784, 409] width 1568 height 739
click at [799, 142] on div "Результаты Screening Test" at bounding box center [847, 136] width 134 height 16
click at [480, 26] on app-menu-item-link "Дашборд" at bounding box center [491, 20] width 43 height 15
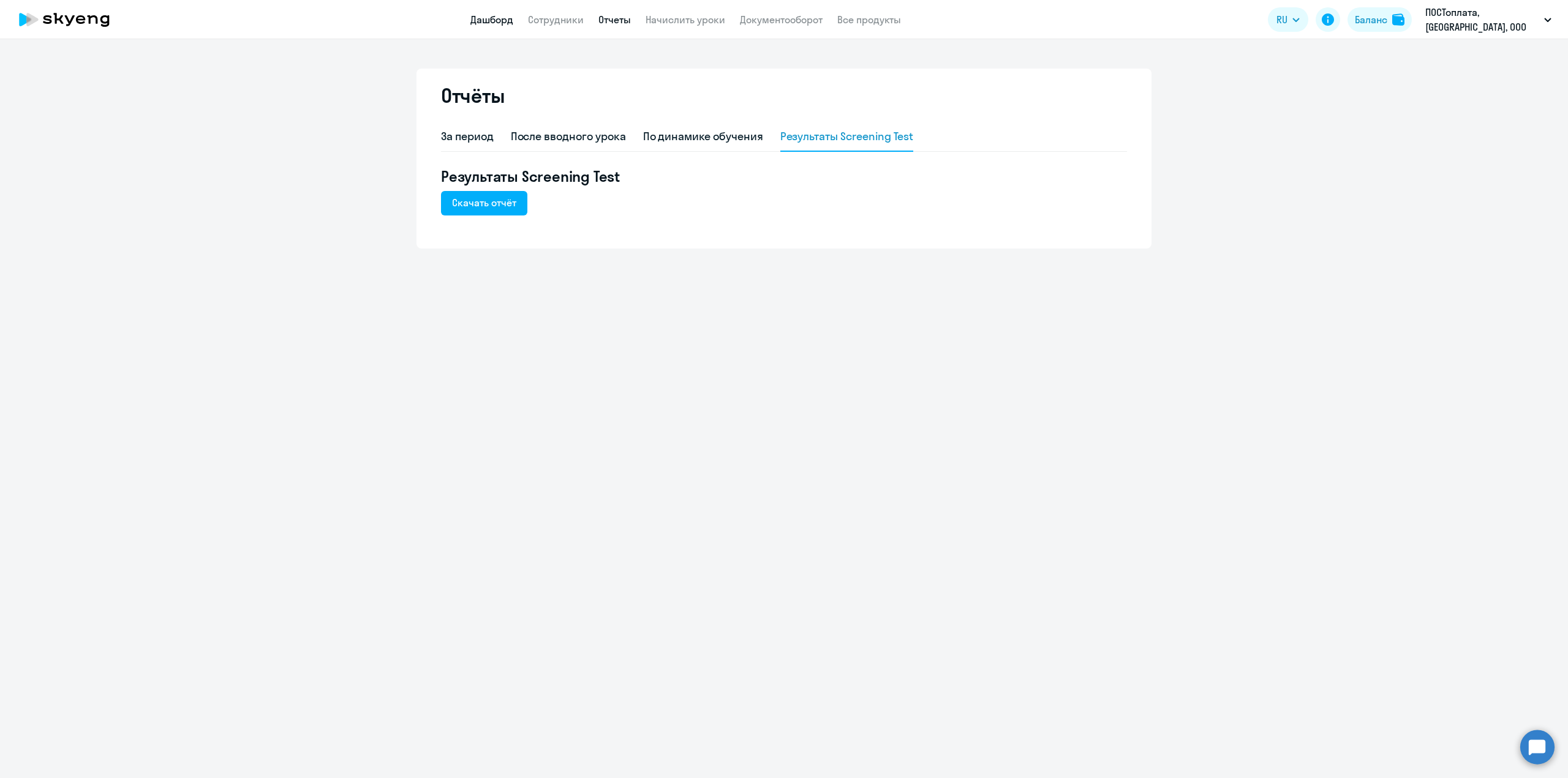
click at [499, 20] on link "Дашборд" at bounding box center [491, 19] width 43 height 12
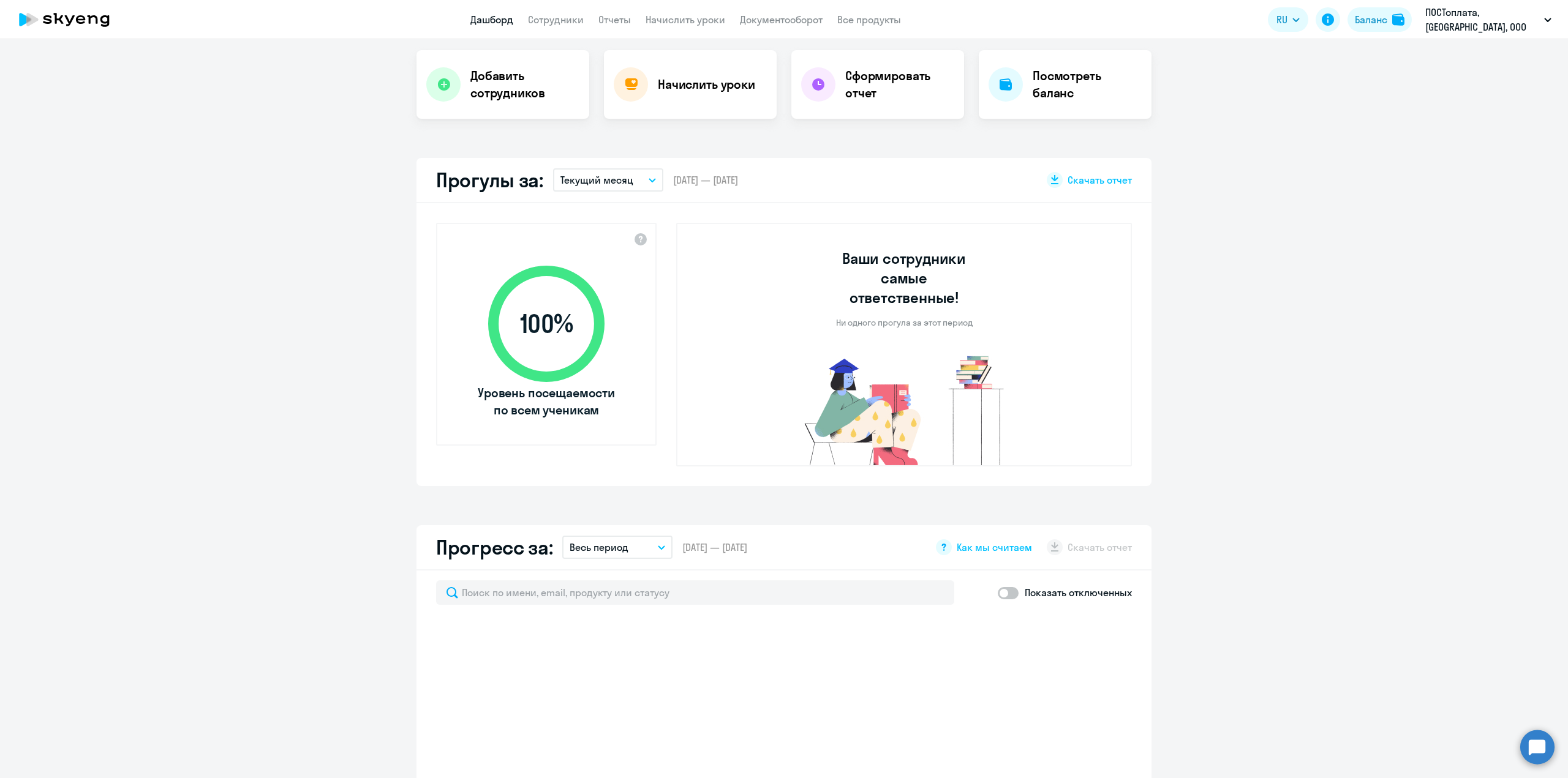
scroll to position [245, 0]
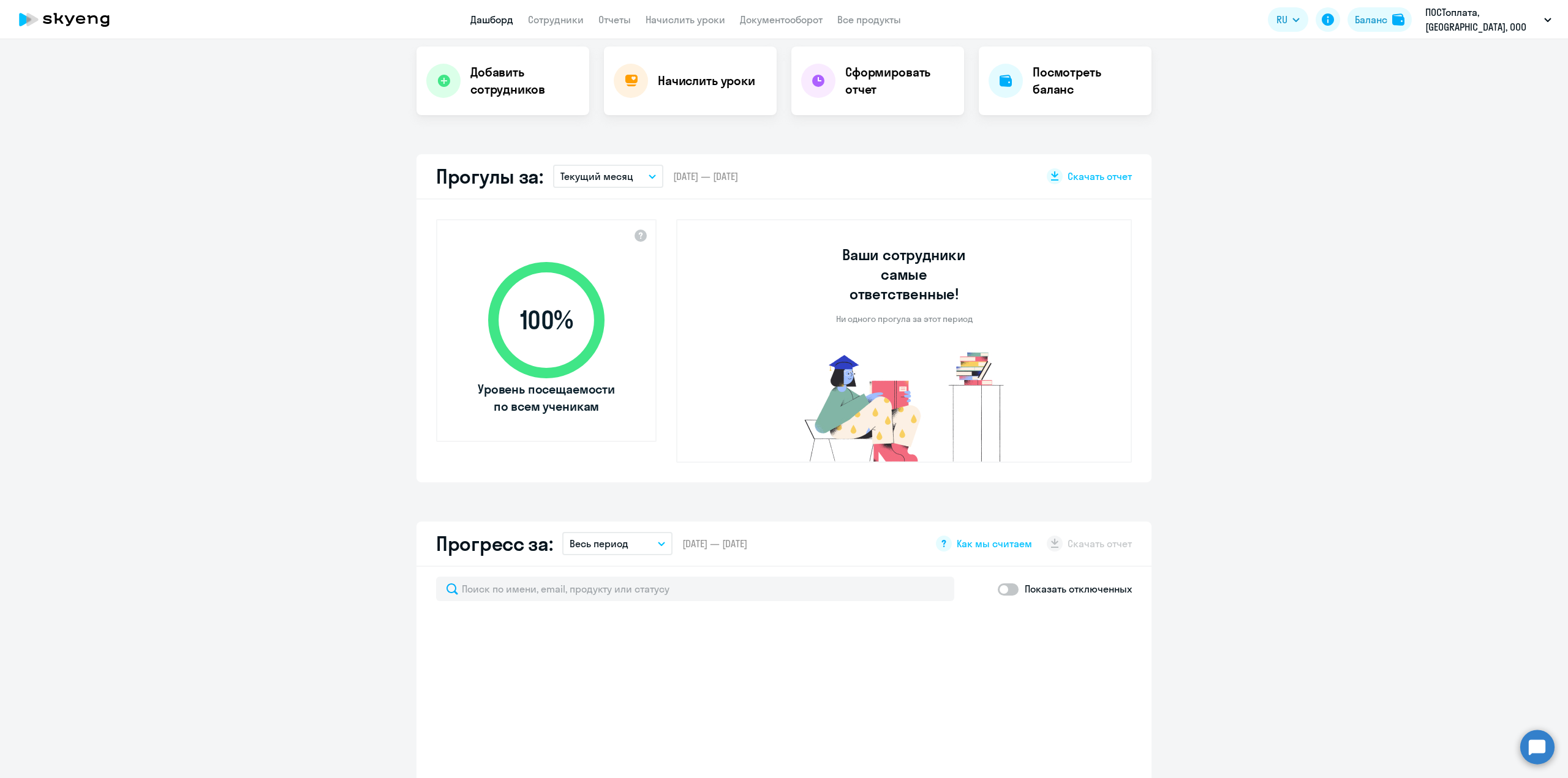
select select "30"
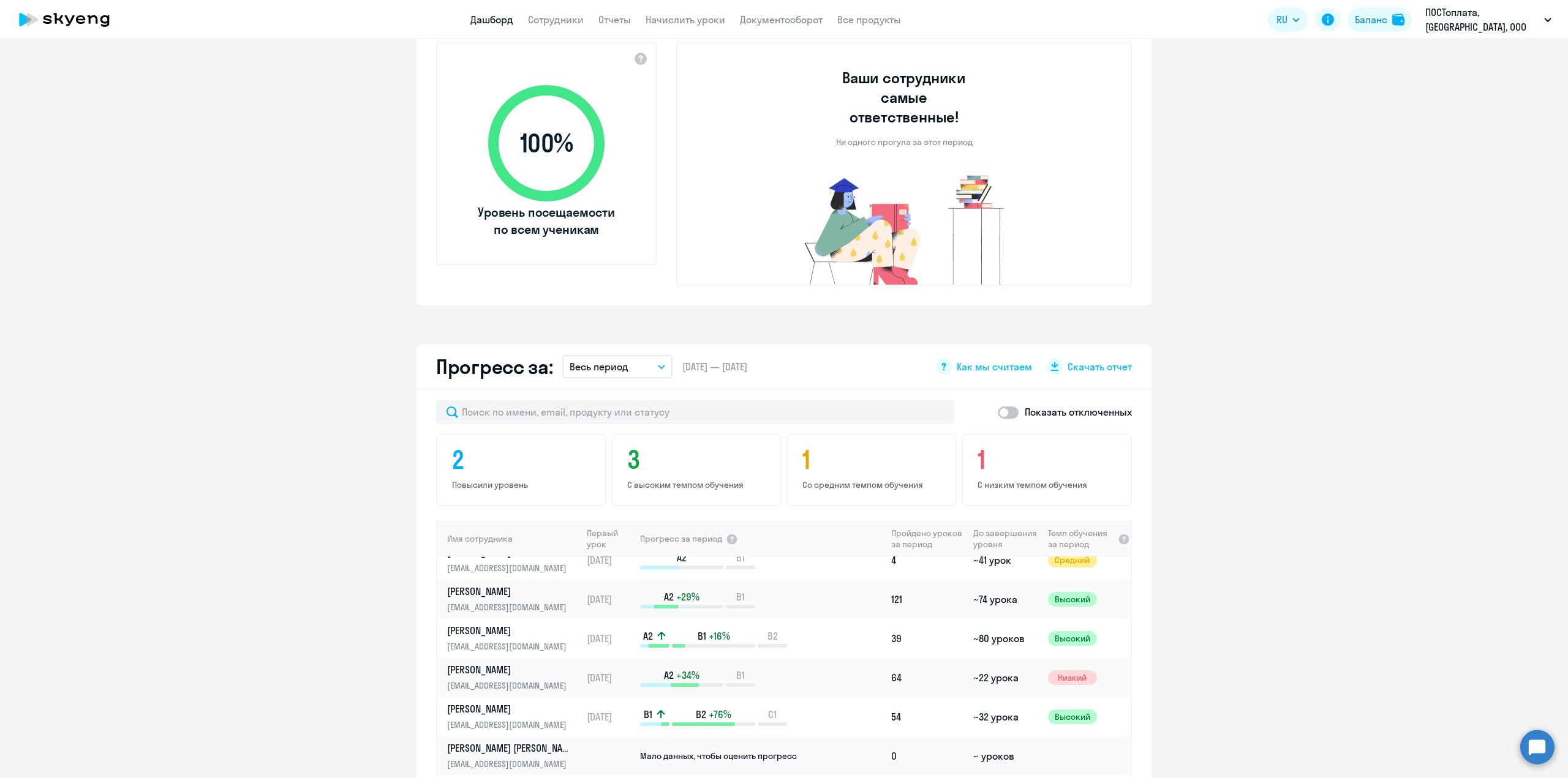
scroll to position [428, 0]
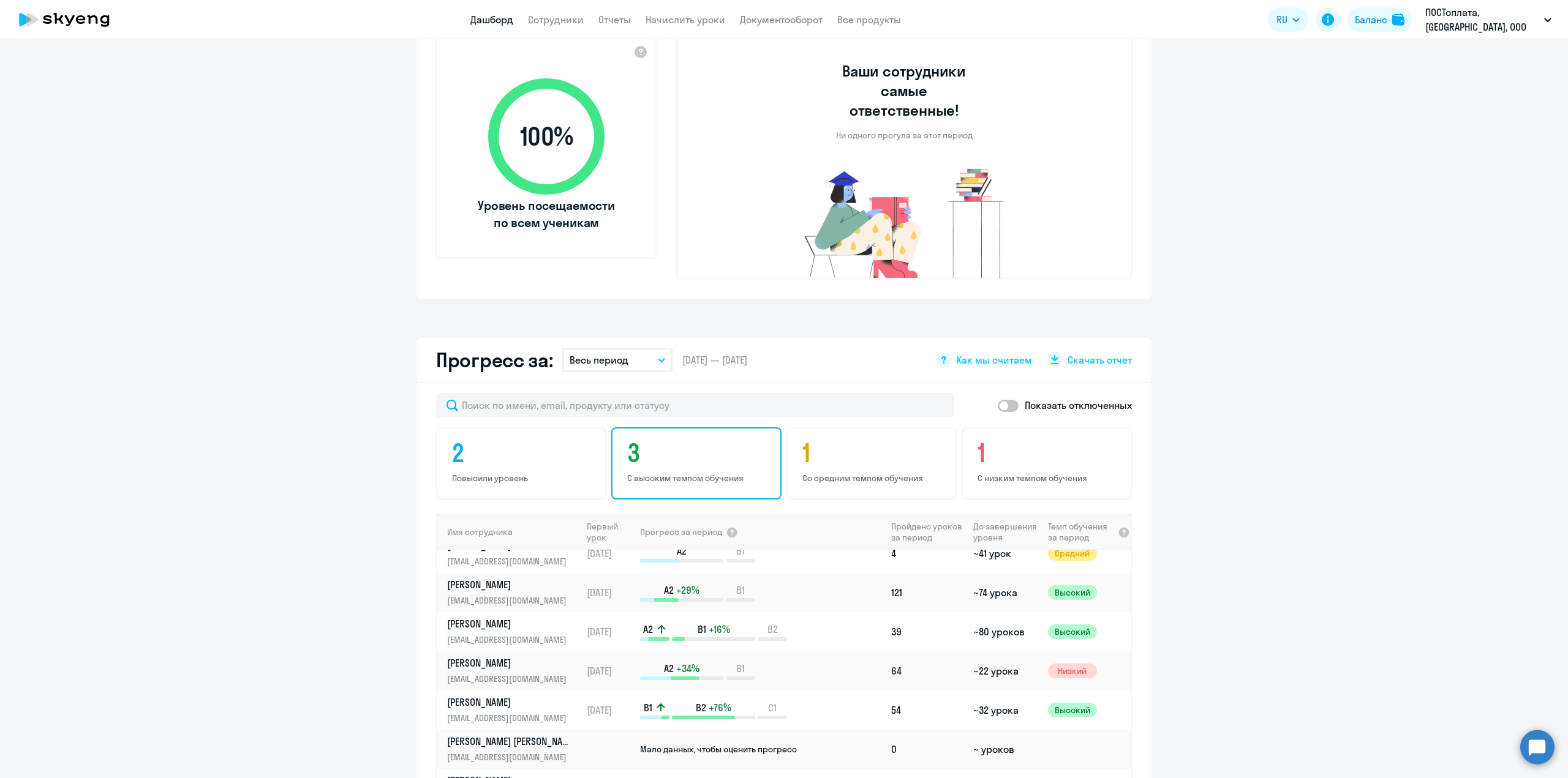
click at [666, 473] on p "С высоким темпом обучения" at bounding box center [698, 478] width 142 height 11
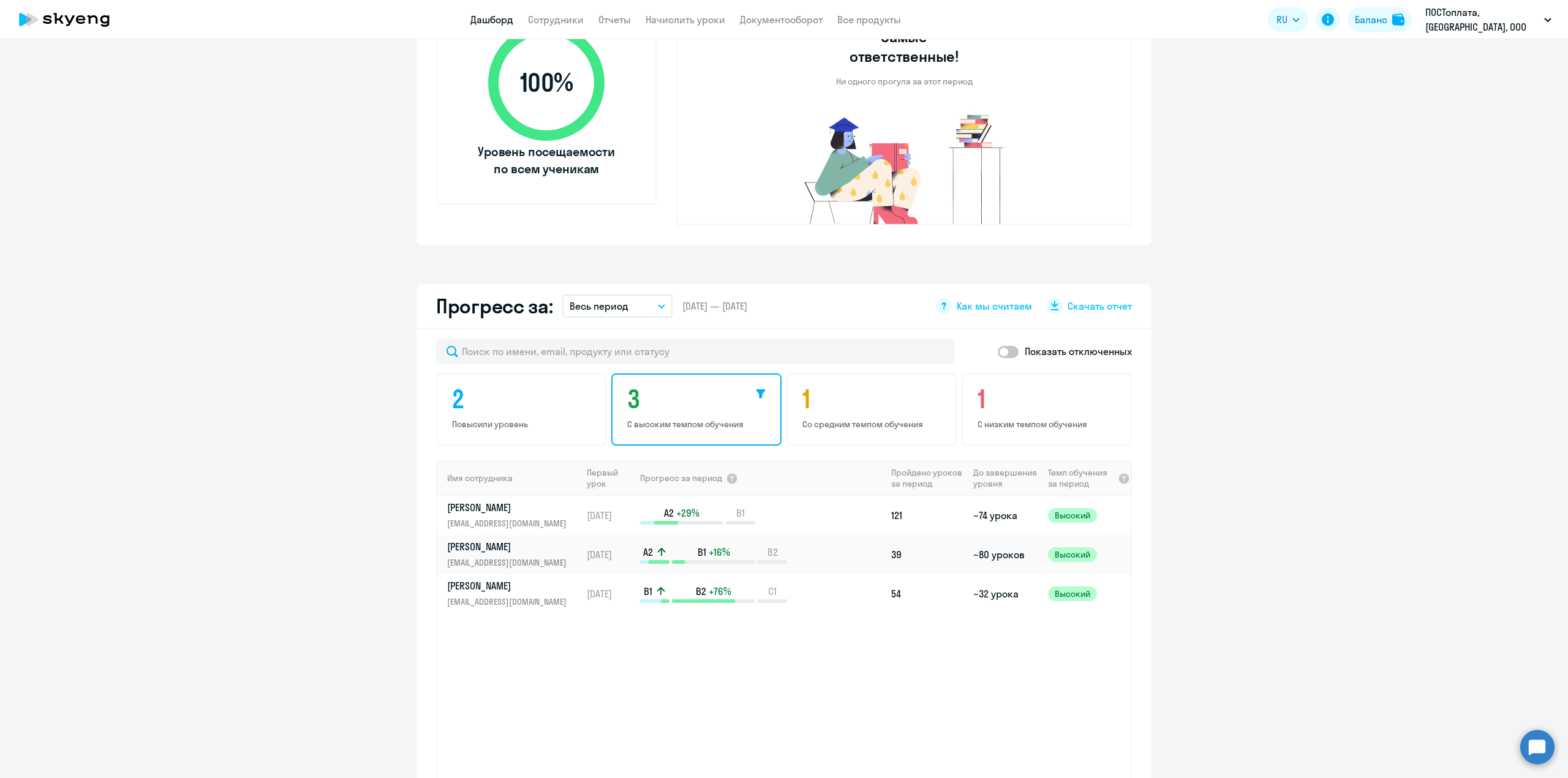
scroll to position [490, 0]
